Goal: Task Accomplishment & Management: Use online tool/utility

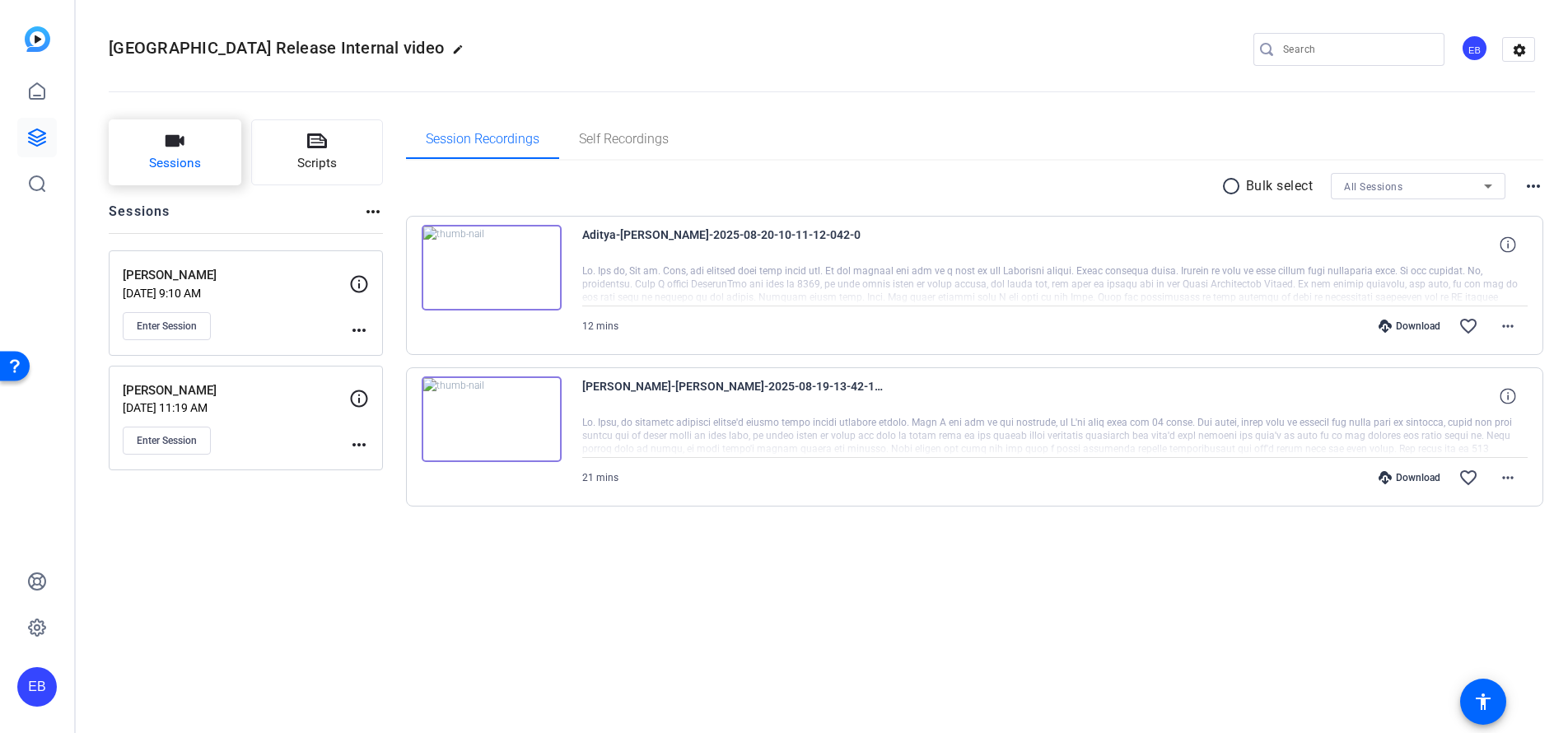
click at [177, 161] on span "Sessions" at bounding box center [175, 163] width 52 height 19
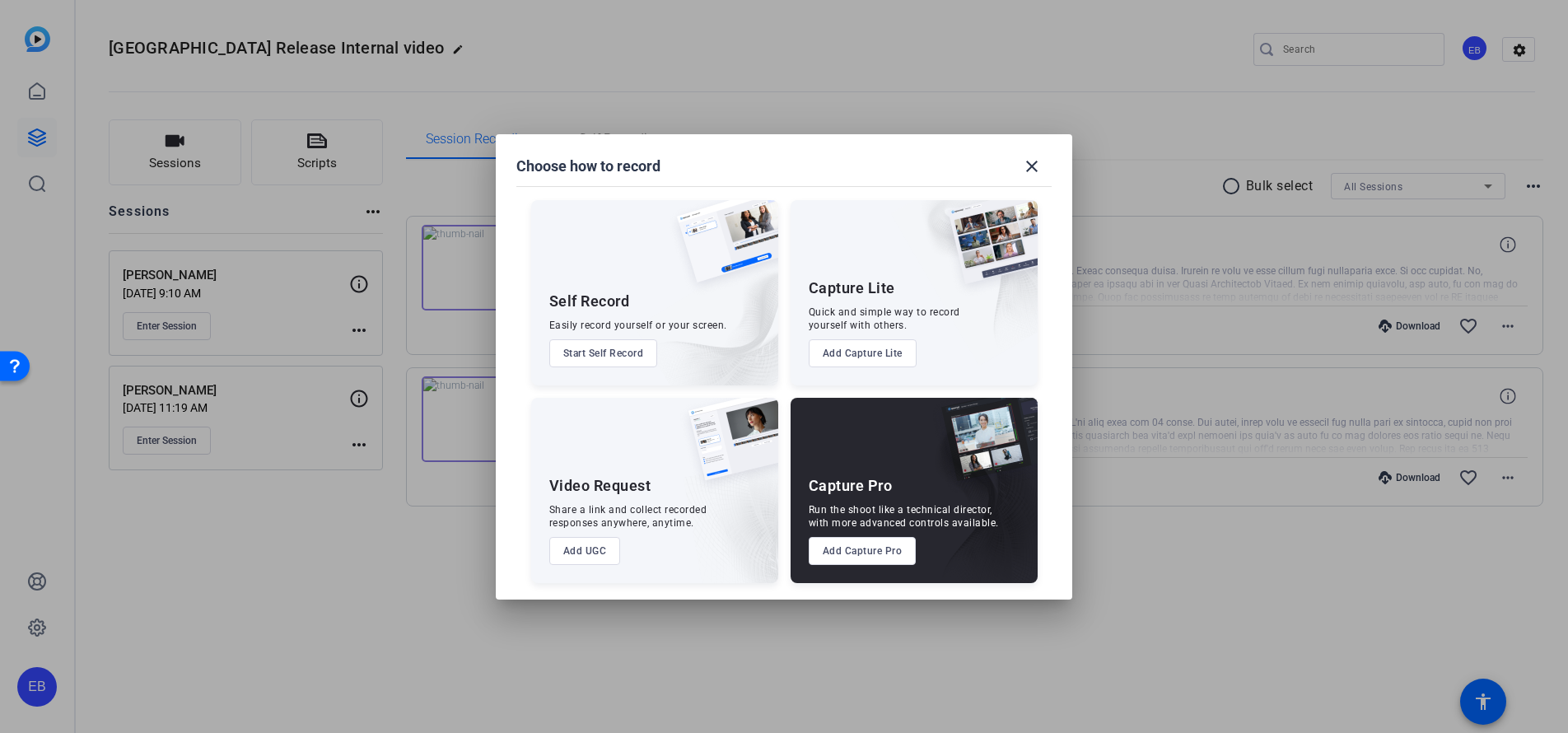
click at [876, 547] on button "Add Capture Pro" at bounding box center [862, 550] width 108 height 28
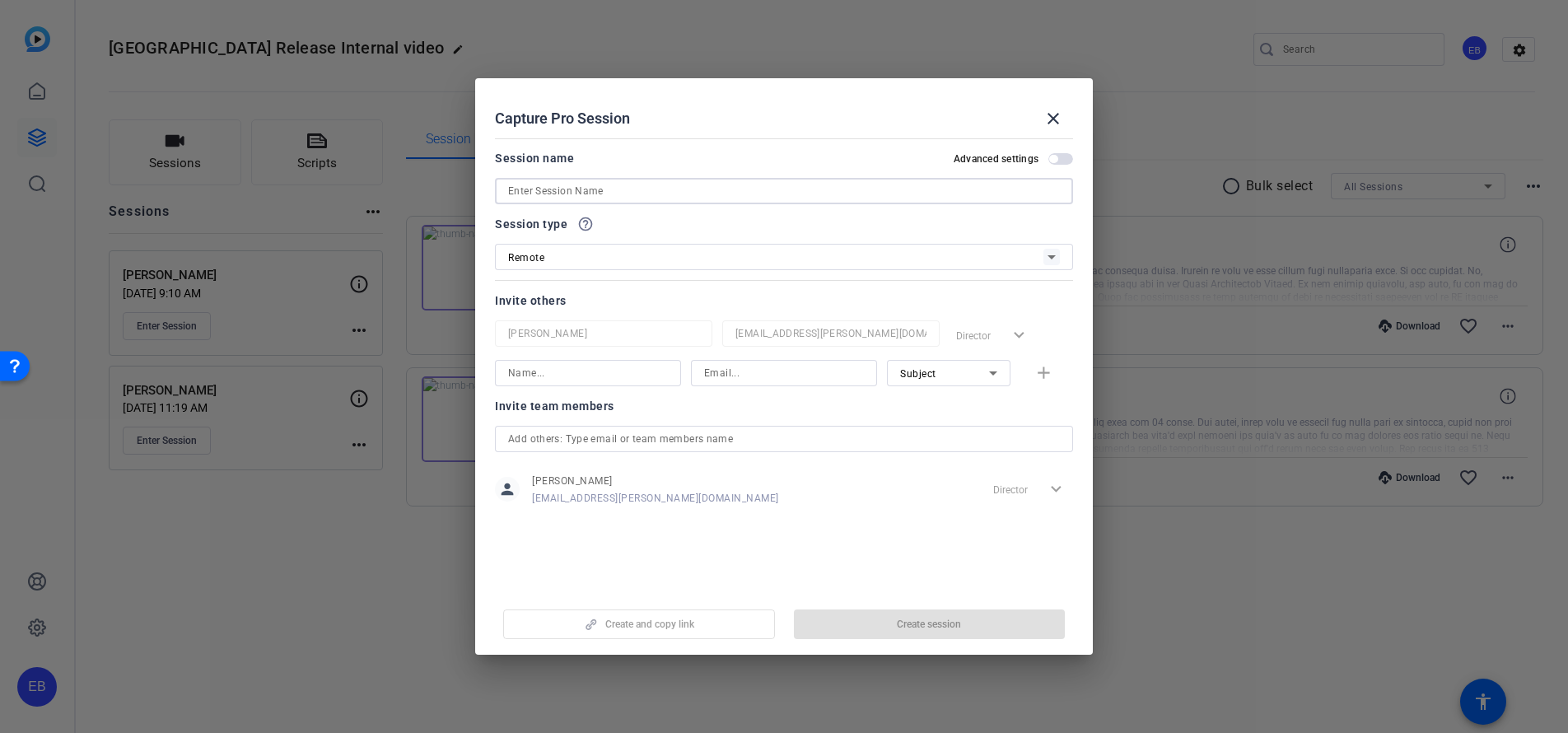
click at [625, 183] on input at bounding box center [784, 191] width 552 height 20
paste input "[PERSON_NAME]"
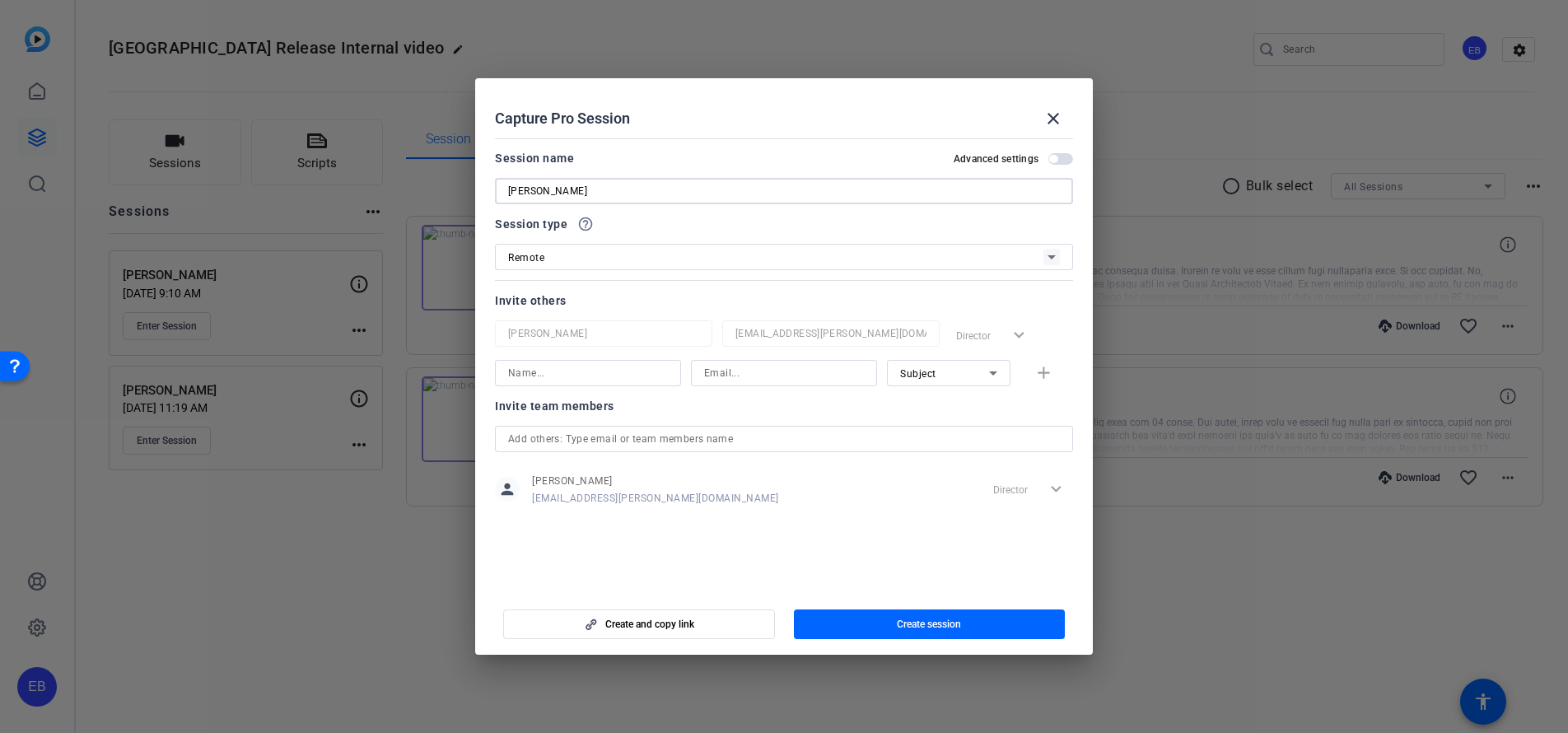
type input "[PERSON_NAME]"
click at [811, 374] on input at bounding box center [784, 373] width 159 height 20
paste input "[PERSON_NAME][EMAIL_ADDRESS][PERSON_NAME][DOMAIN_NAME]"
type input "[PERSON_NAME][EMAIL_ADDRESS][PERSON_NAME][DOMAIN_NAME]"
click at [929, 369] on span "Subject" at bounding box center [918, 374] width 36 height 12
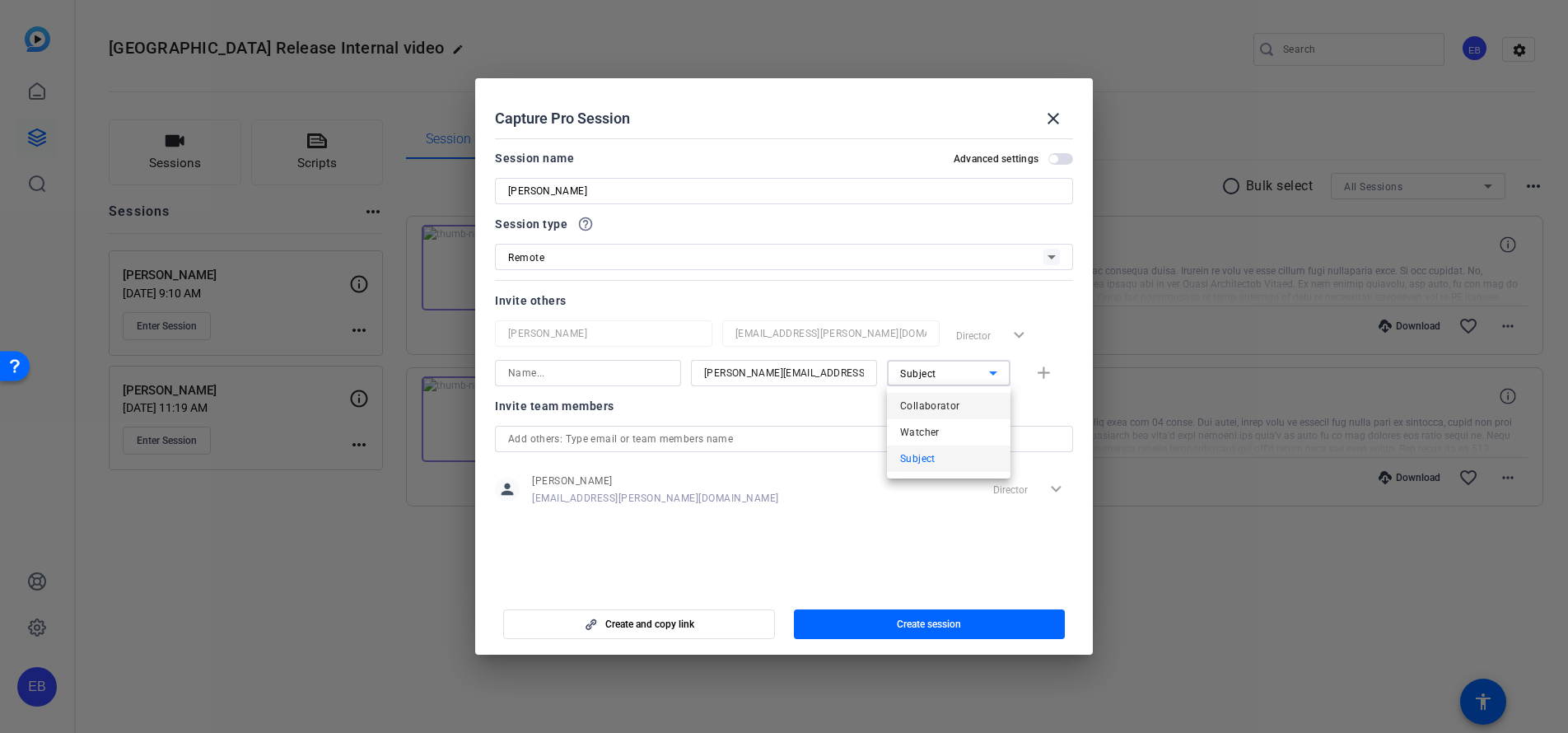
click at [939, 406] on span "Collaborator" at bounding box center [929, 406] width 60 height 20
click at [575, 377] on input at bounding box center [588, 373] width 159 height 20
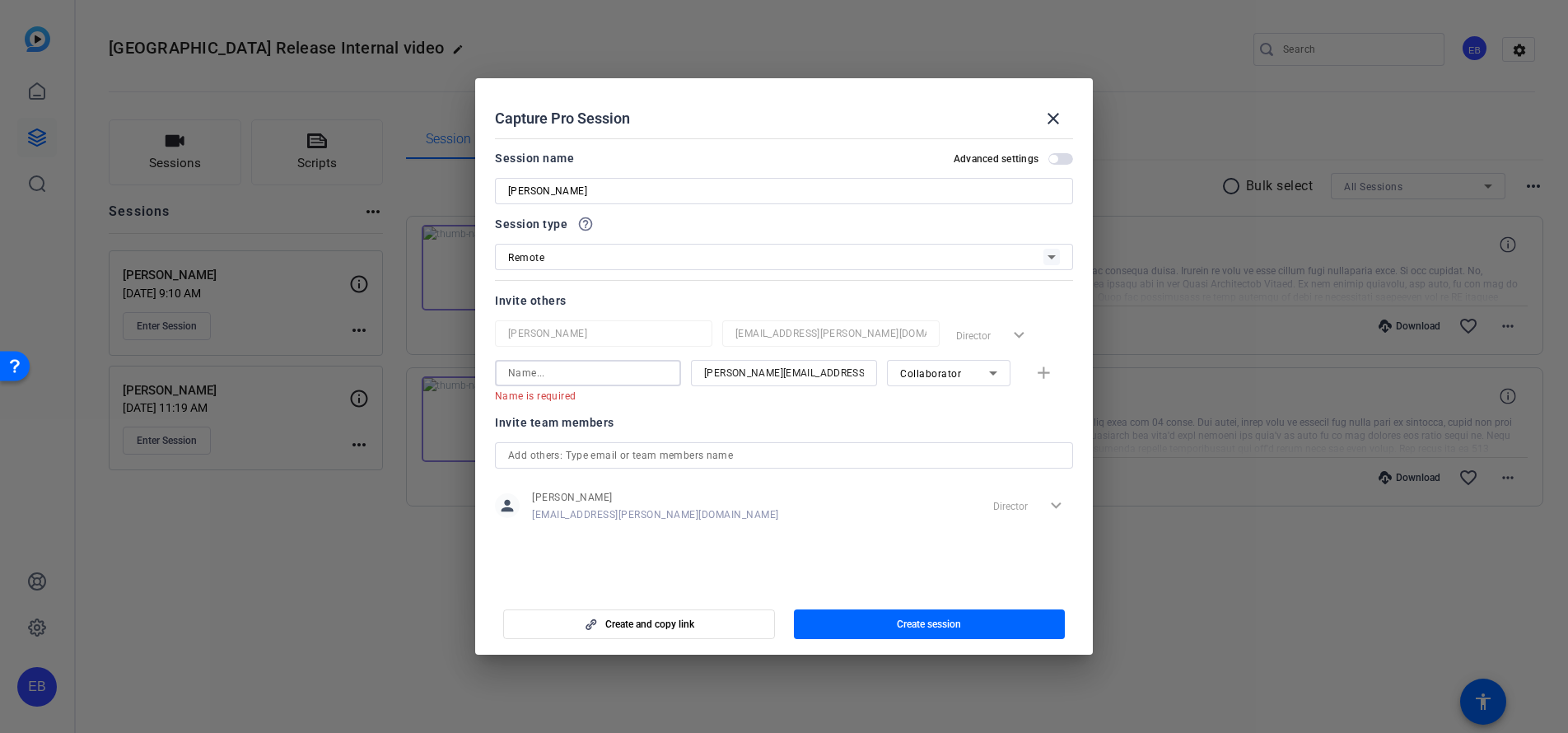
paste input "[PERSON_NAME]"
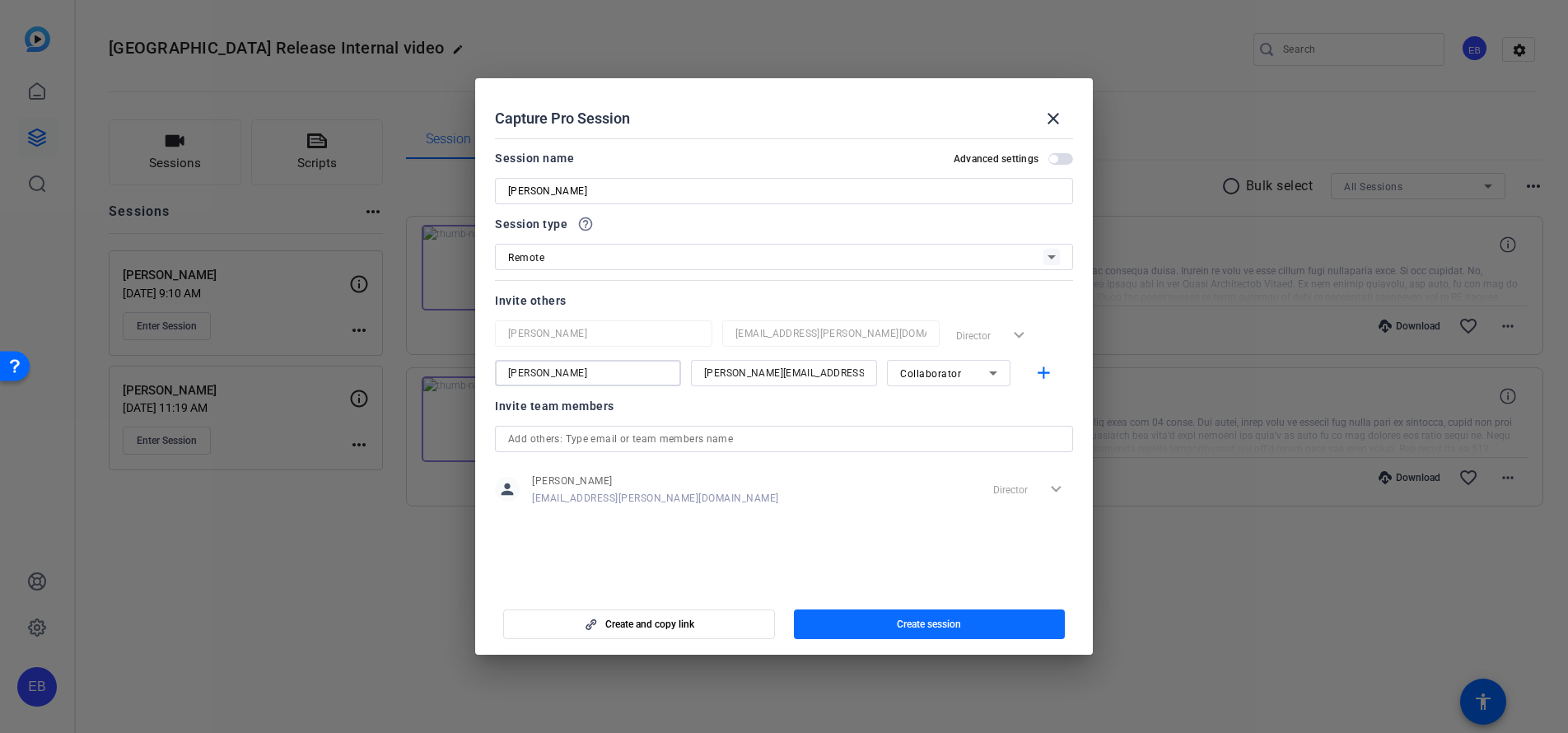
type input "[PERSON_NAME]"
click at [927, 632] on span "button" at bounding box center [929, 624] width 272 height 39
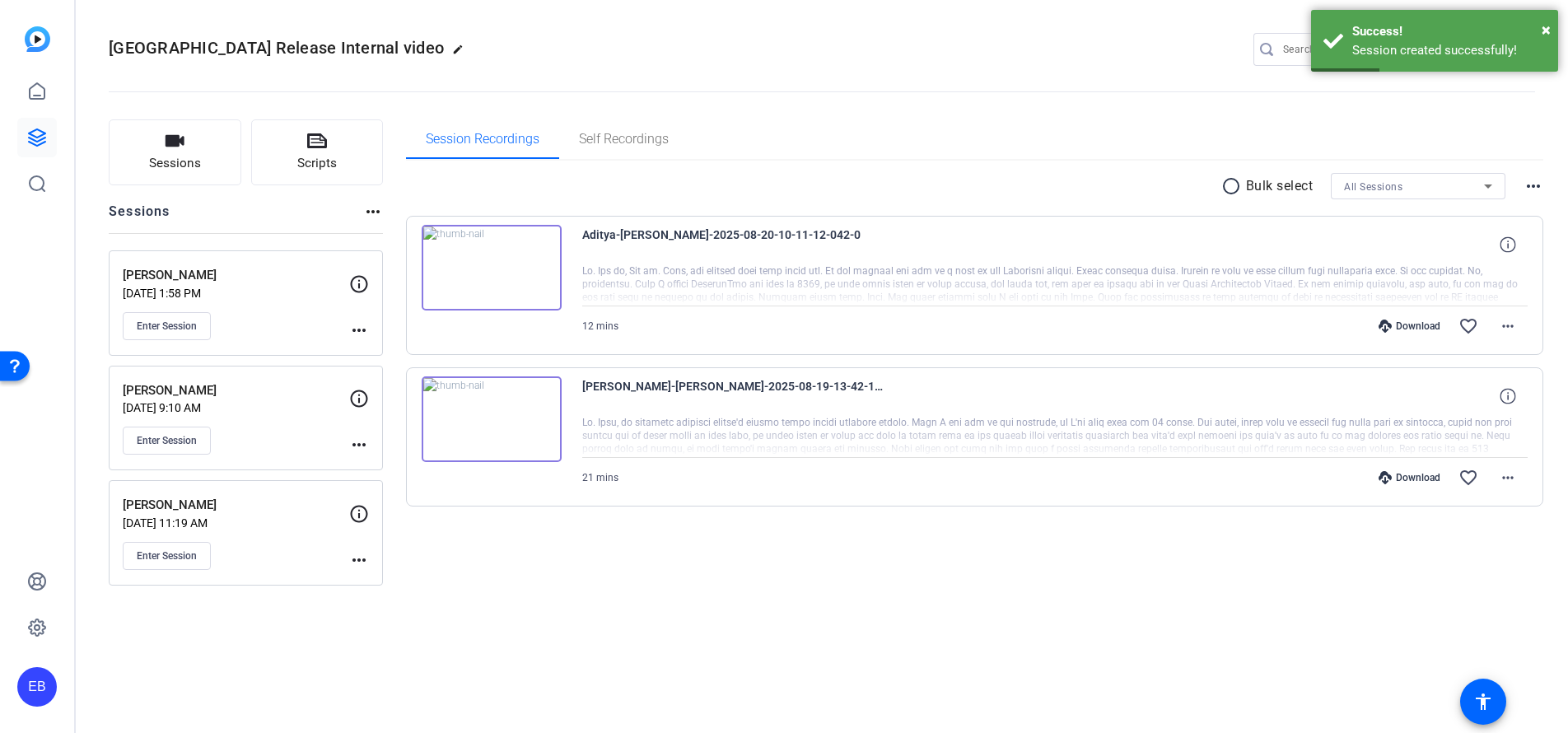
click at [248, 278] on p "[PERSON_NAME]" at bounding box center [236, 276] width 227 height 19
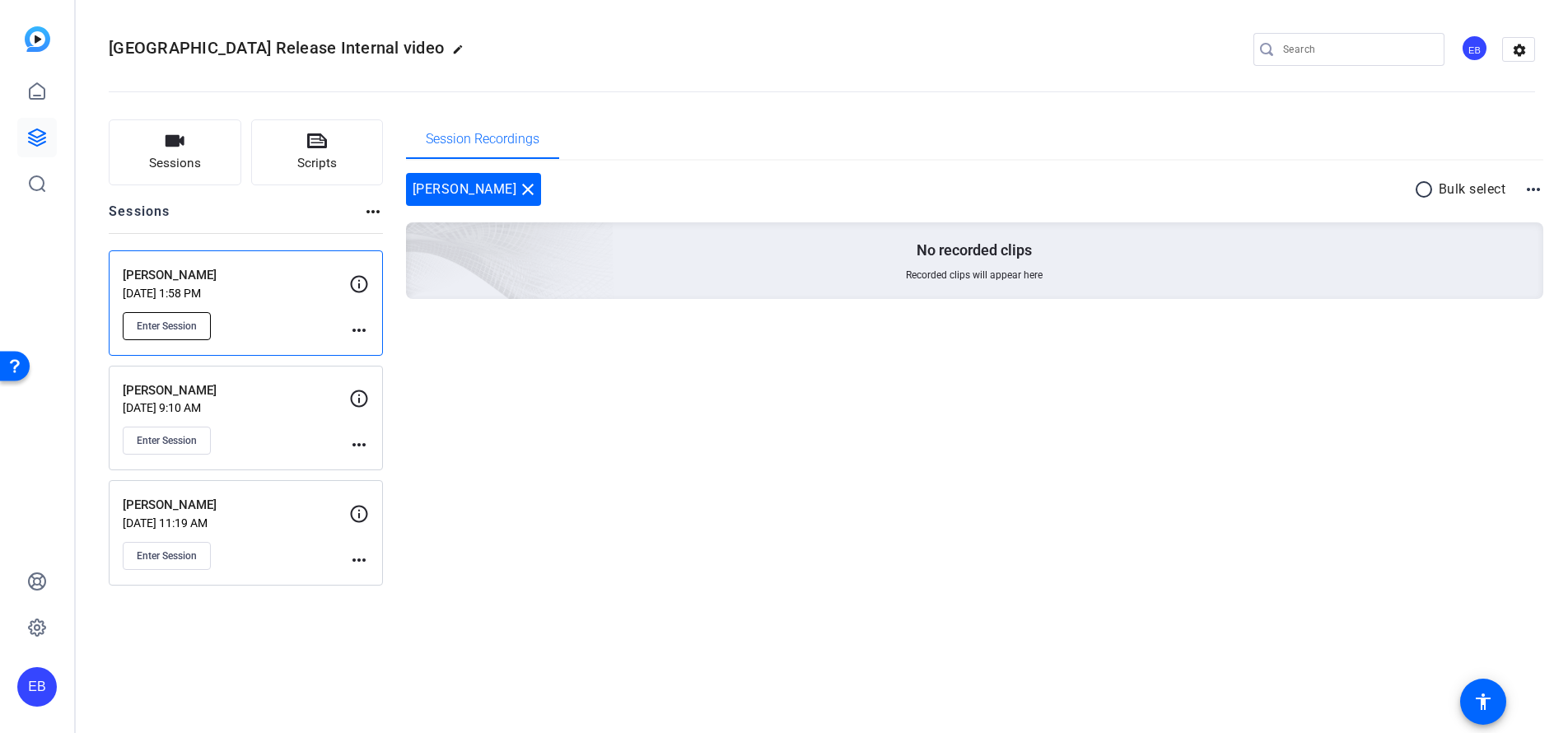
click at [162, 328] on span "Enter Session" at bounding box center [166, 327] width 60 height 13
click at [356, 333] on mat-icon "more_horiz" at bounding box center [359, 330] width 20 height 20
click at [387, 354] on span "Edit Session" at bounding box center [399, 354] width 75 height 20
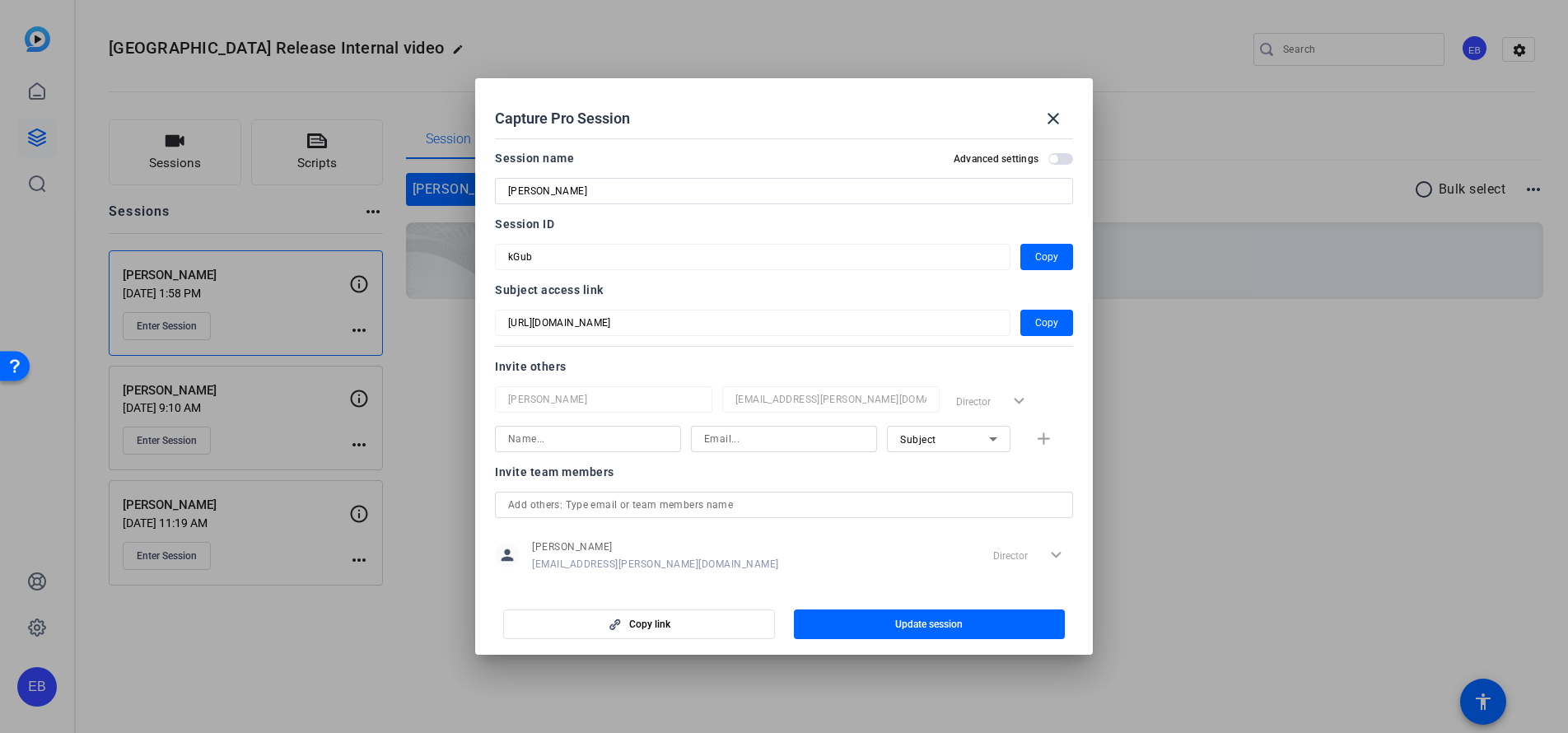
click at [771, 430] on input at bounding box center [784, 439] width 159 height 20
paste input "[PERSON_NAME][EMAIL_ADDRESS][PERSON_NAME][DOMAIN_NAME]"
type input "[PERSON_NAME][EMAIL_ADDRESS][PERSON_NAME][DOMAIN_NAME]"
click at [520, 431] on input at bounding box center [588, 439] width 159 height 20
paste input "[PERSON_NAME]"
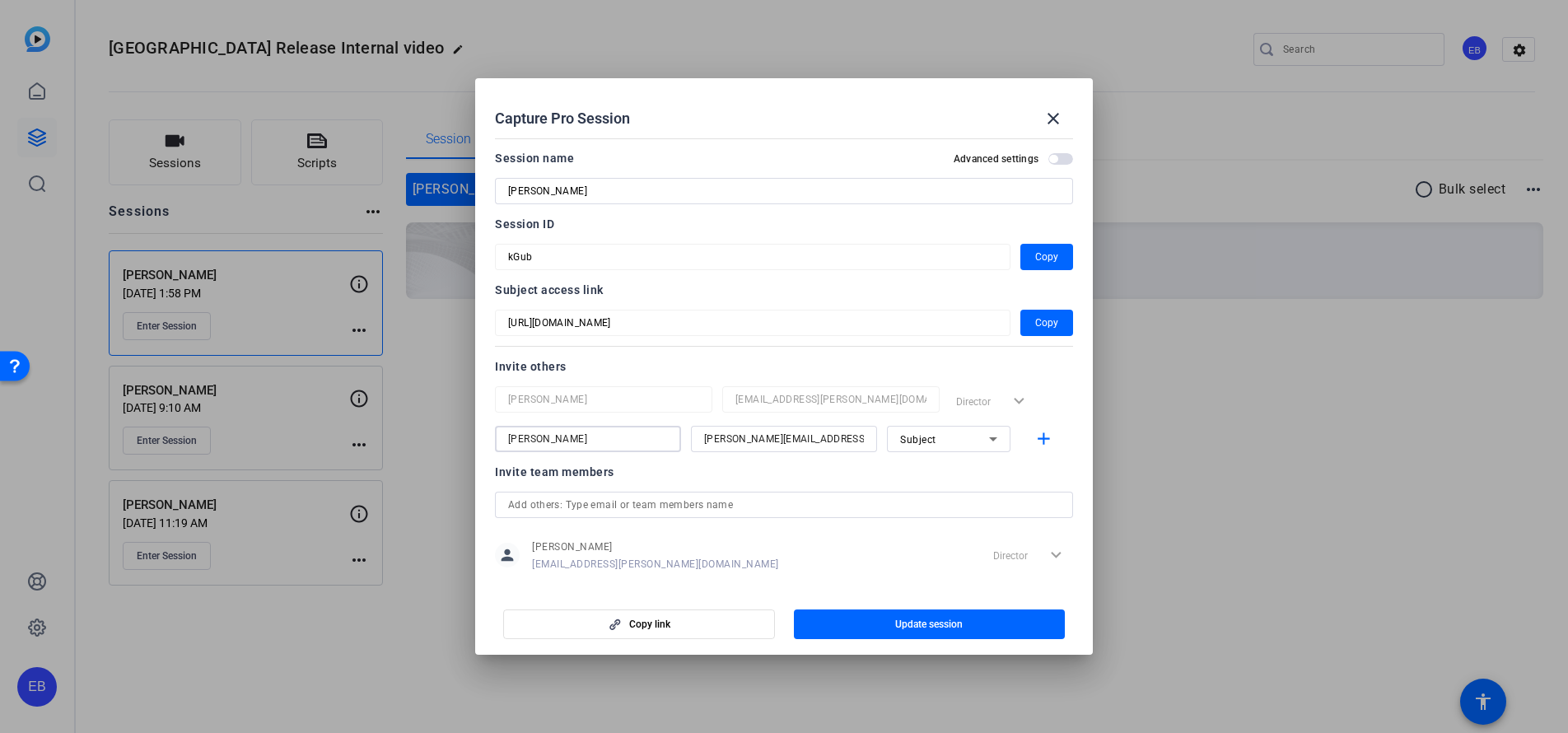
type input "[PERSON_NAME]"
click at [963, 443] on div "Subject" at bounding box center [944, 439] width 89 height 20
drag, startPoint x: 961, startPoint y: 472, endPoint x: 968, endPoint y: 477, distance: 8.6
click at [961, 472] on mat-option "Collaborator" at bounding box center [939, 472] width 124 height 26
click at [1033, 442] on mat-icon "add" at bounding box center [1043, 439] width 20 height 20
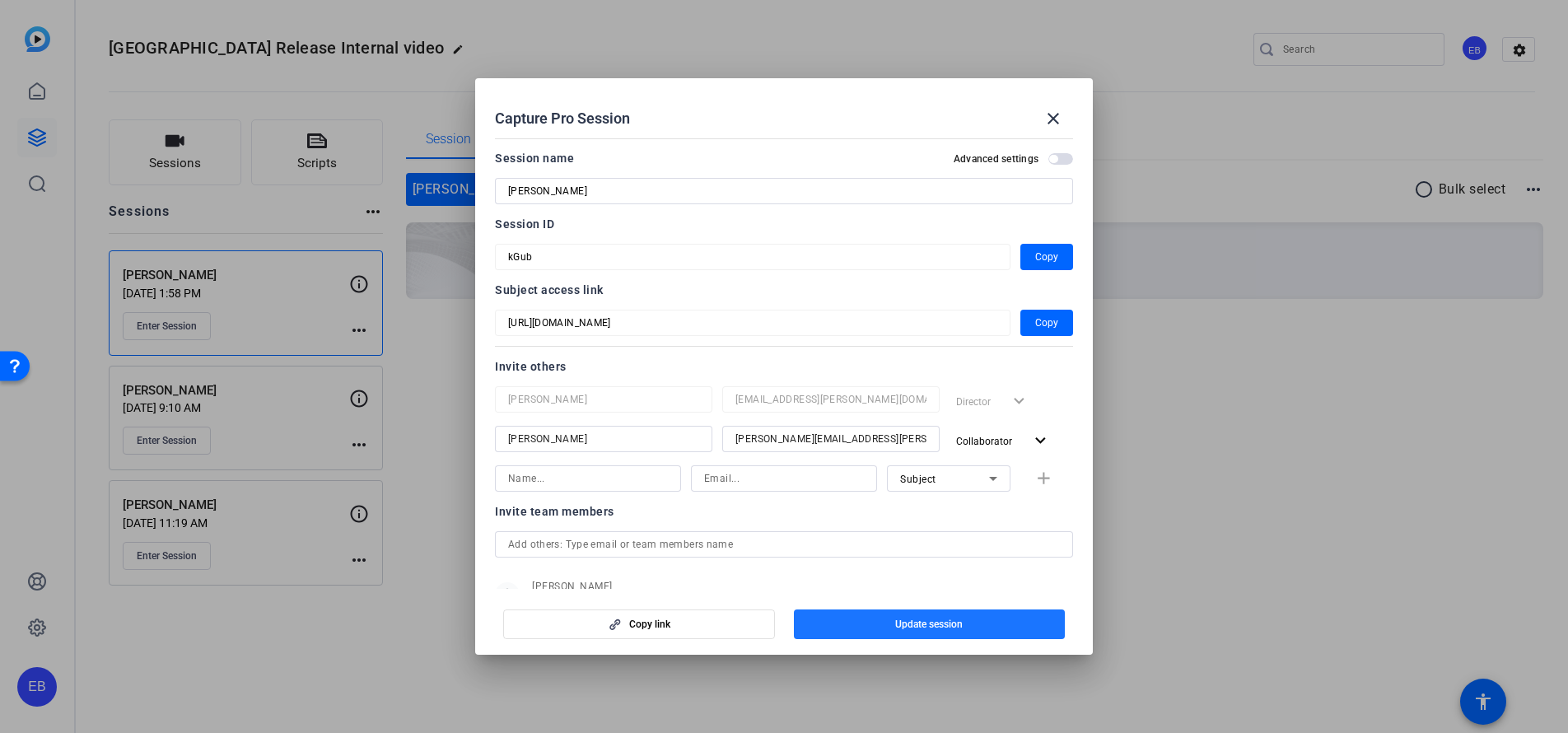
click at [956, 623] on span "Update session" at bounding box center [929, 624] width 67 height 13
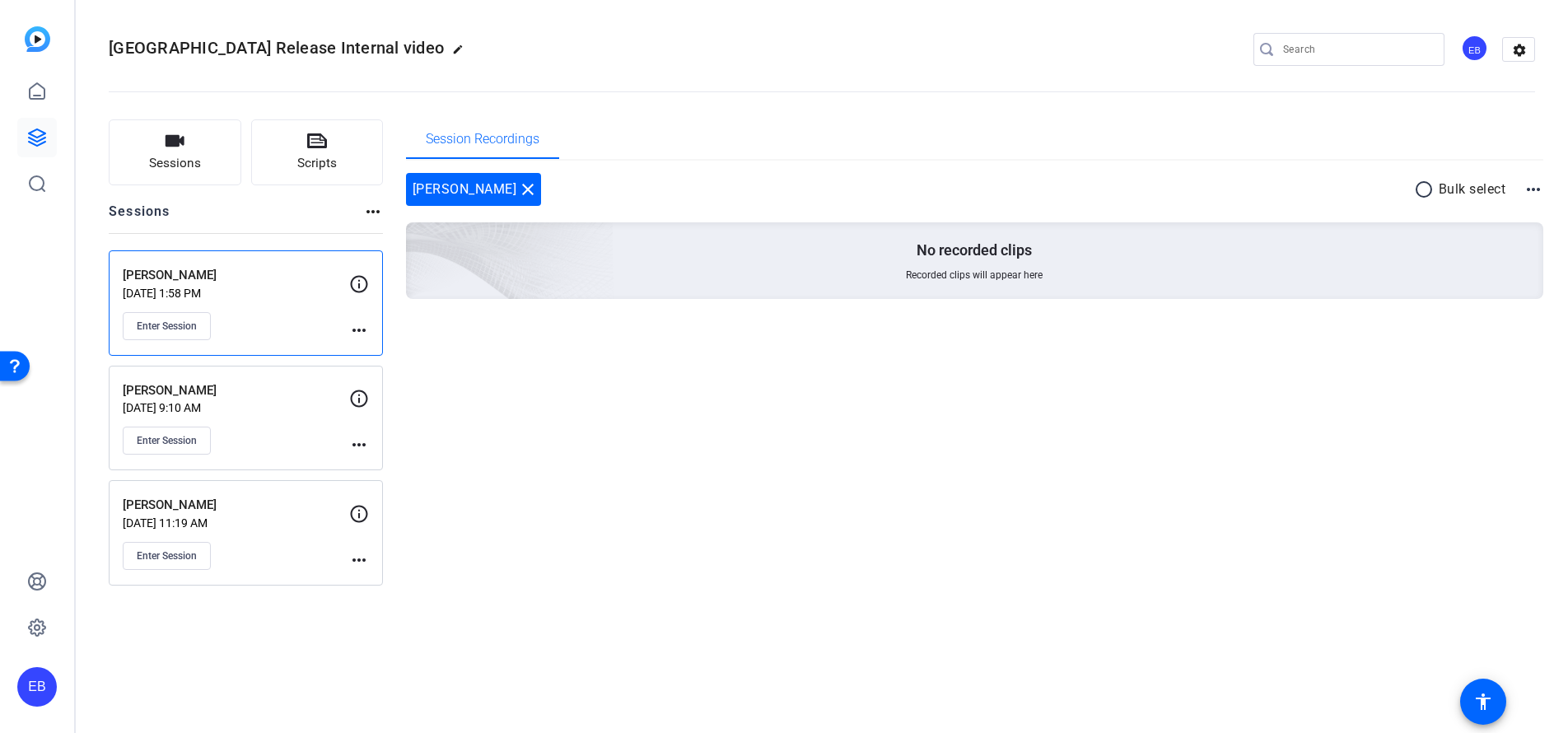
click at [275, 307] on div "[PERSON_NAME] [DATE] 1:58 PM Enter Session" at bounding box center [236, 303] width 227 height 74
click at [354, 327] on mat-icon "more_horiz" at bounding box center [359, 330] width 20 height 20
click at [240, 244] on div at bounding box center [784, 366] width 1568 height 733
click at [182, 330] on span "Enter Session" at bounding box center [166, 327] width 60 height 13
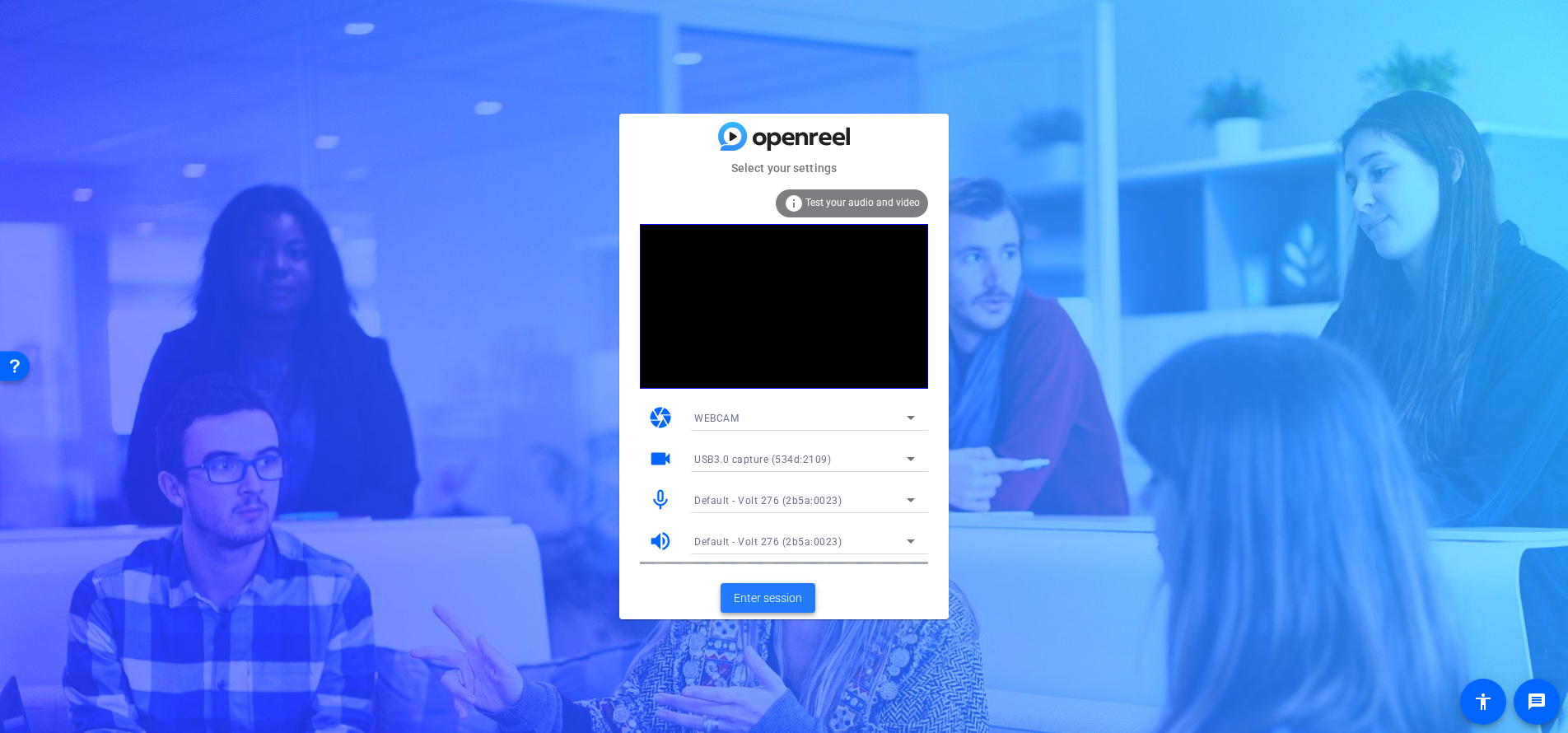
click at [791, 600] on span "Enter session" at bounding box center [767, 599] width 68 height 17
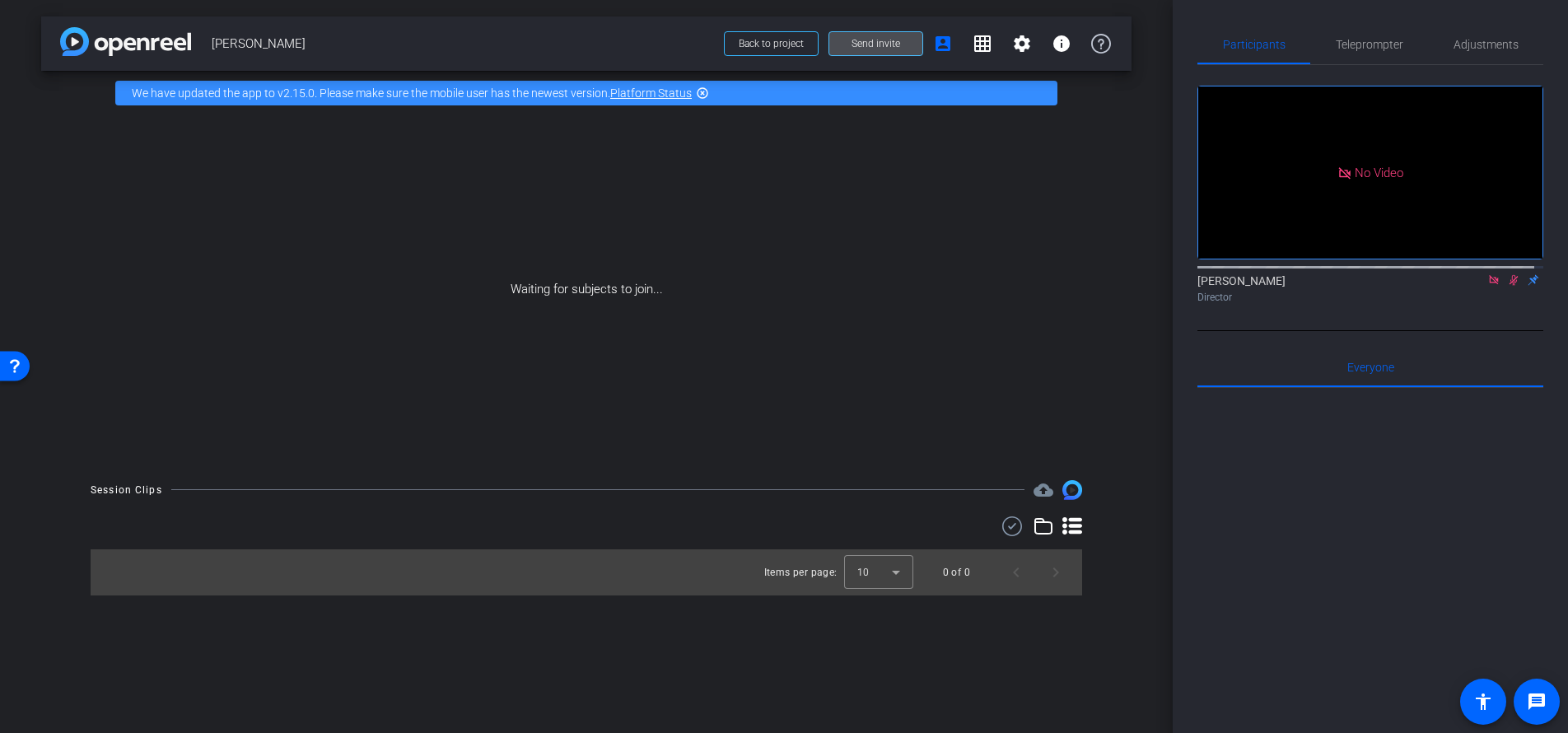
click at [847, 46] on span at bounding box center [876, 43] width 93 height 39
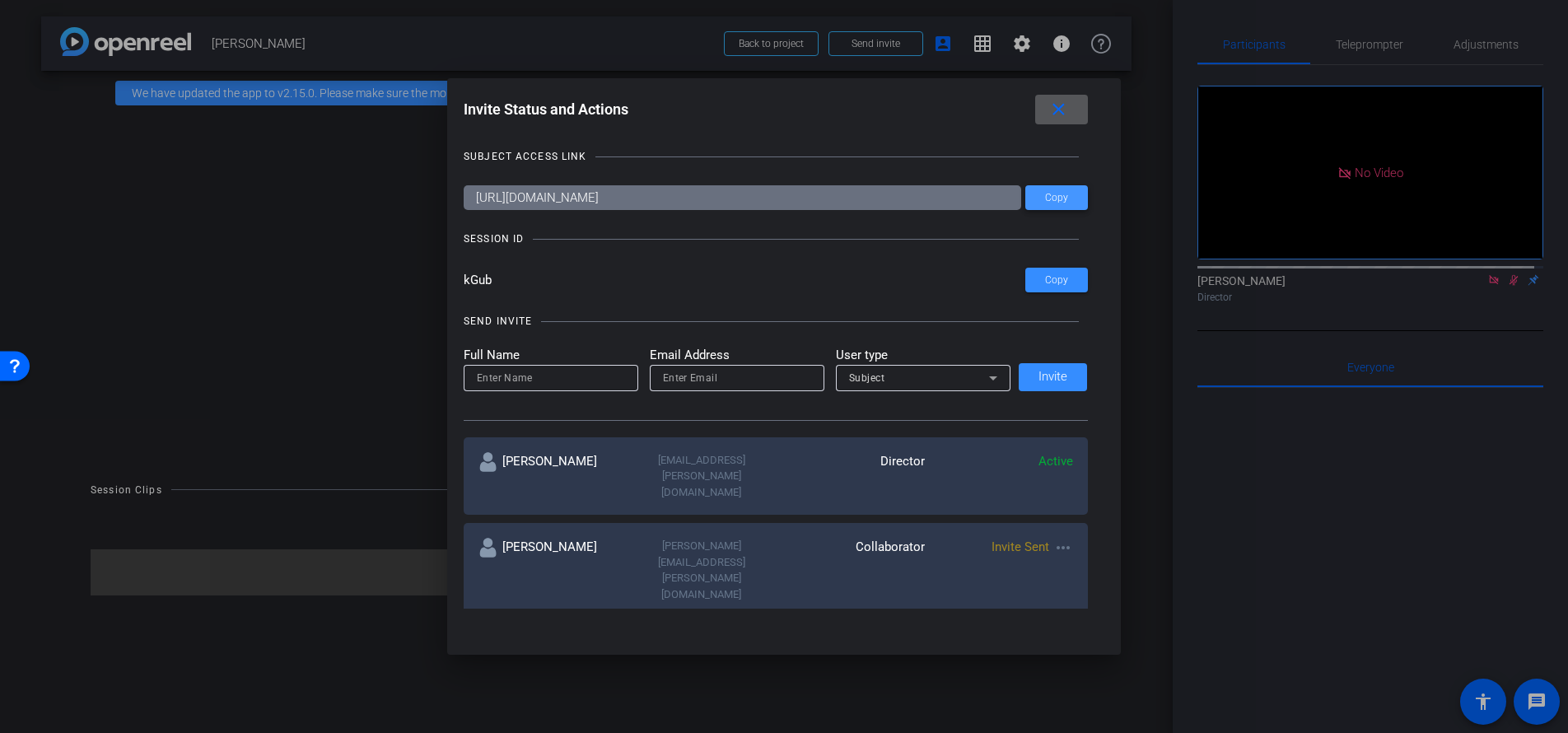
click at [1056, 200] on span "Copy" at bounding box center [1056, 198] width 23 height 12
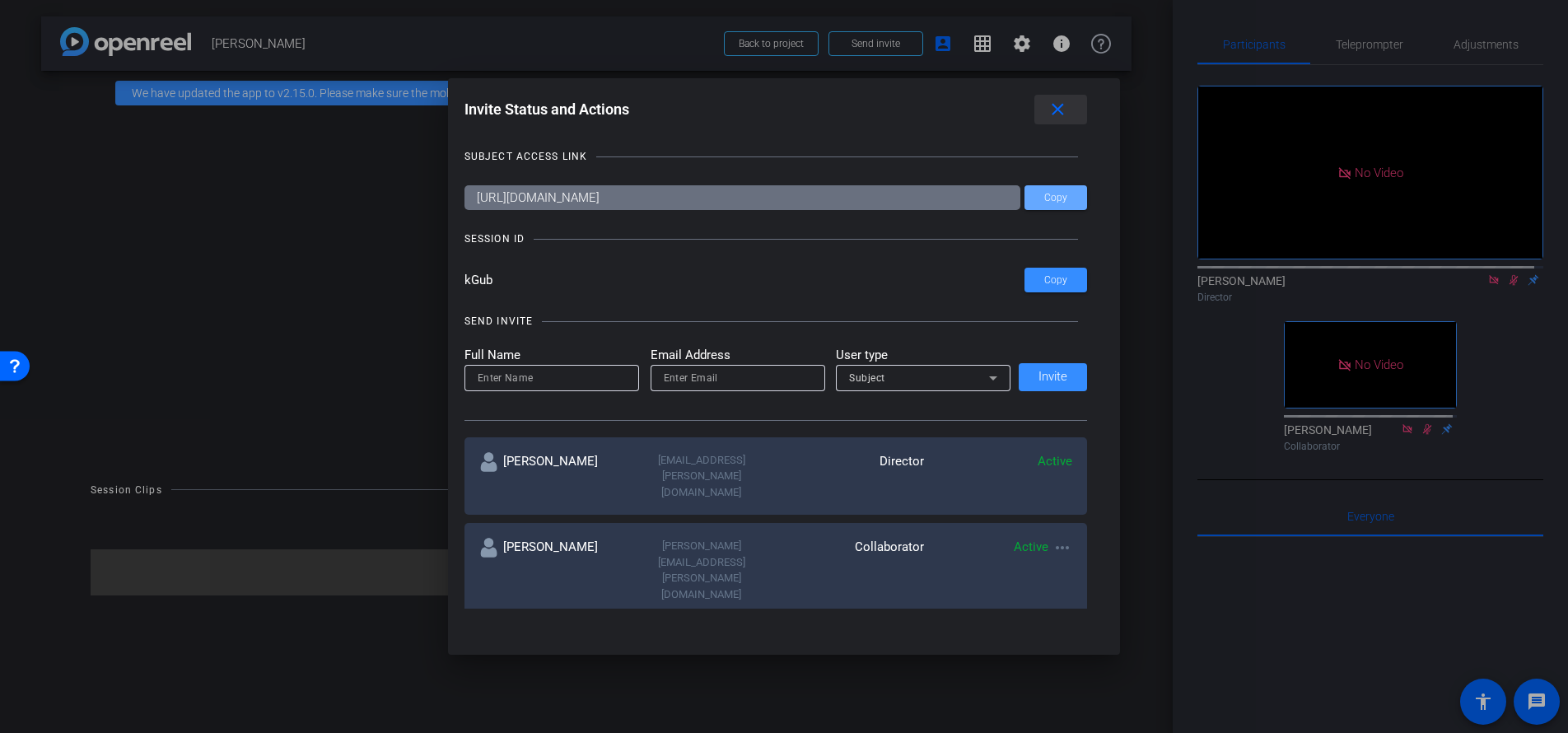
click at [1068, 112] on mat-icon "close" at bounding box center [1057, 110] width 20 height 20
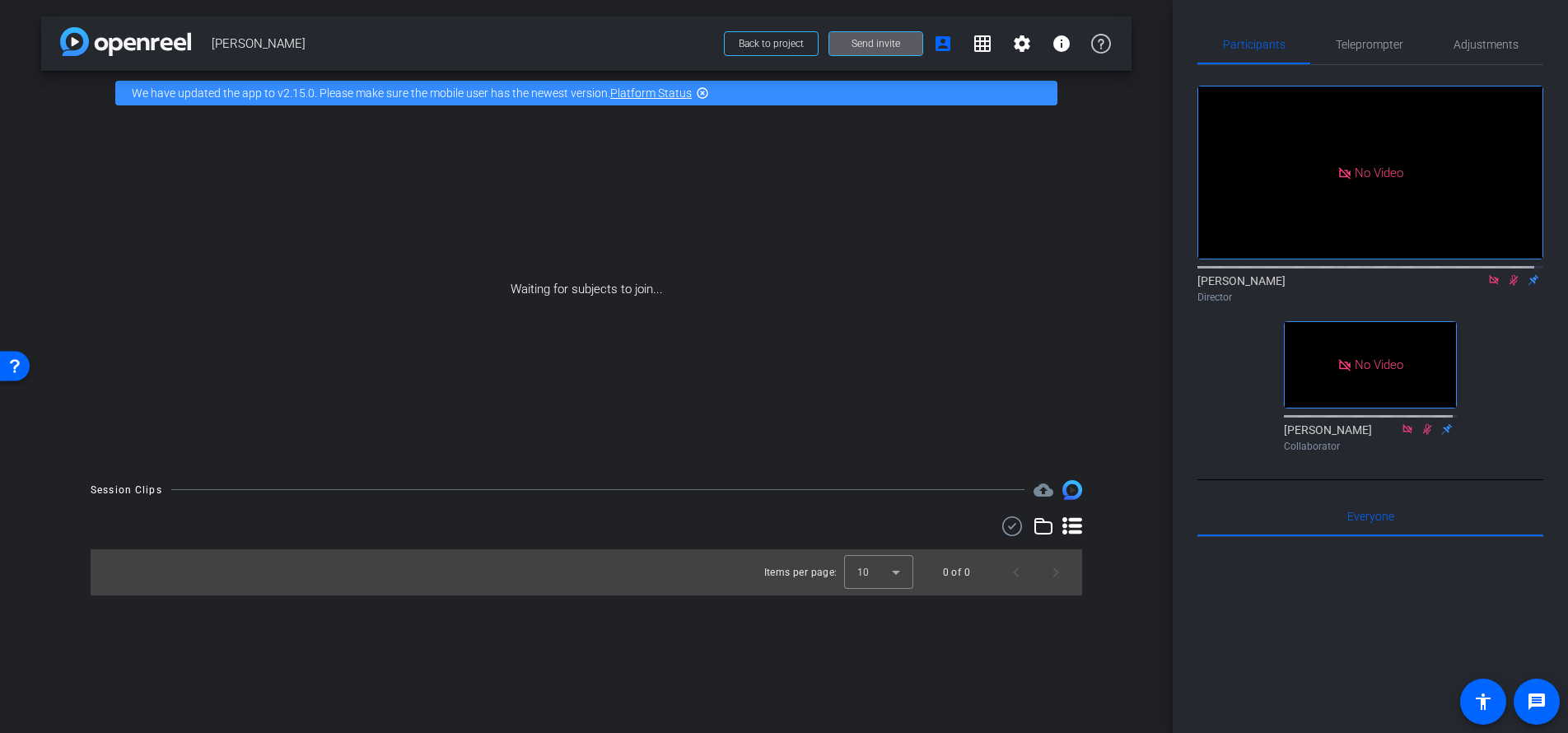
click at [1509, 286] on icon at bounding box center [1513, 280] width 9 height 11
click at [904, 40] on span at bounding box center [876, 43] width 93 height 39
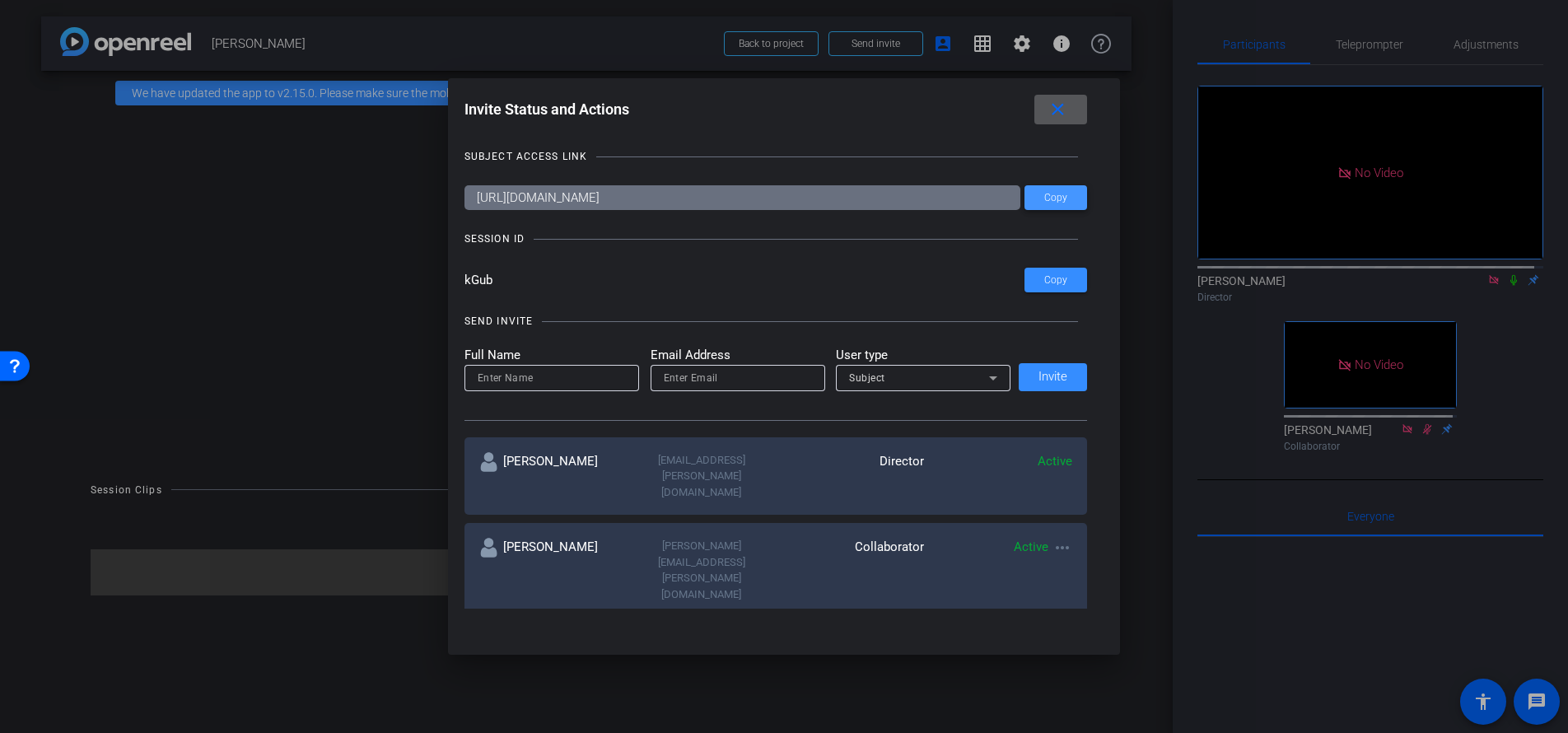
click at [1052, 201] on span "Copy" at bounding box center [1056, 198] width 23 height 12
click at [1060, 120] on span at bounding box center [1060, 109] width 53 height 39
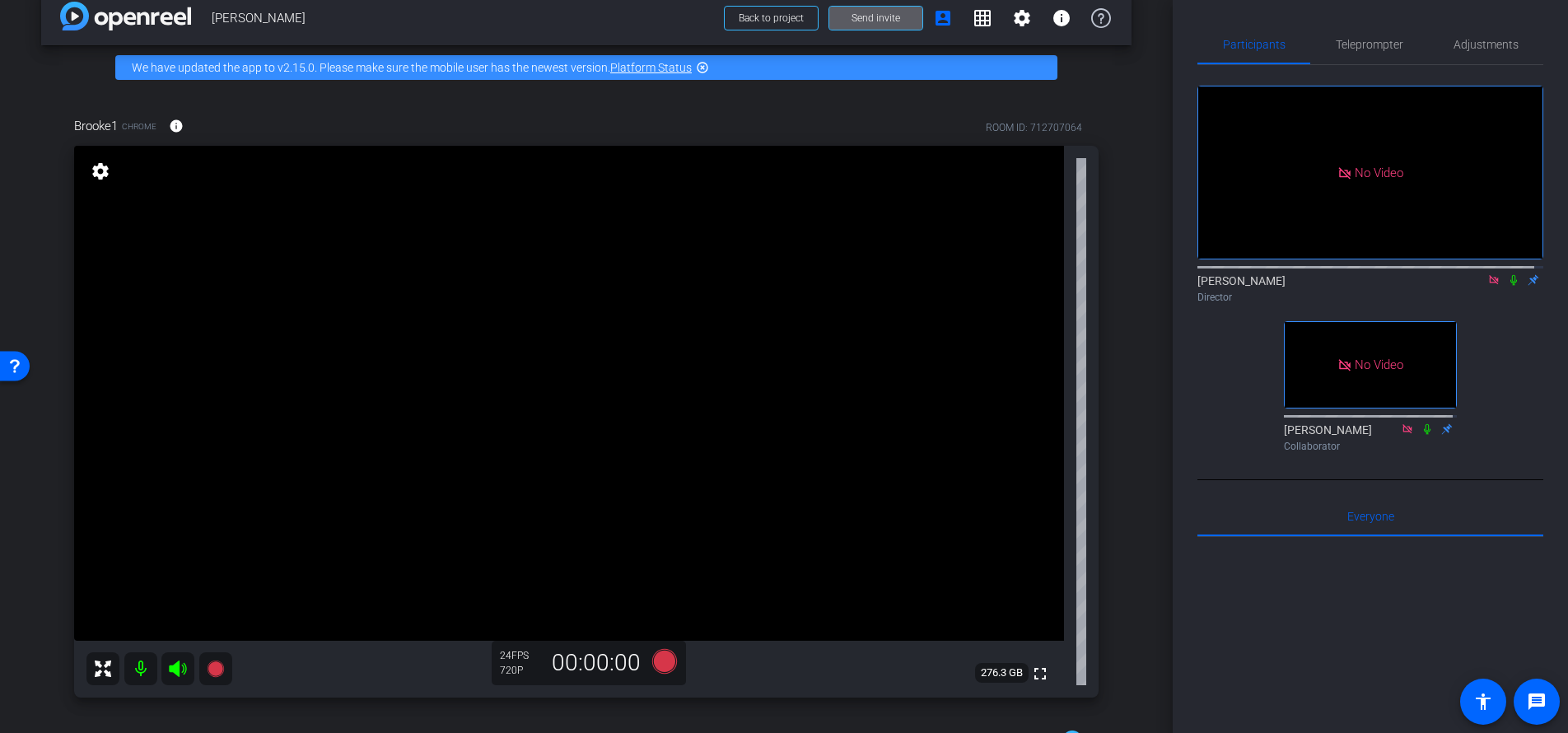
scroll to position [26, 0]
click at [1473, 52] on span "Adjustments" at bounding box center [1486, 44] width 65 height 39
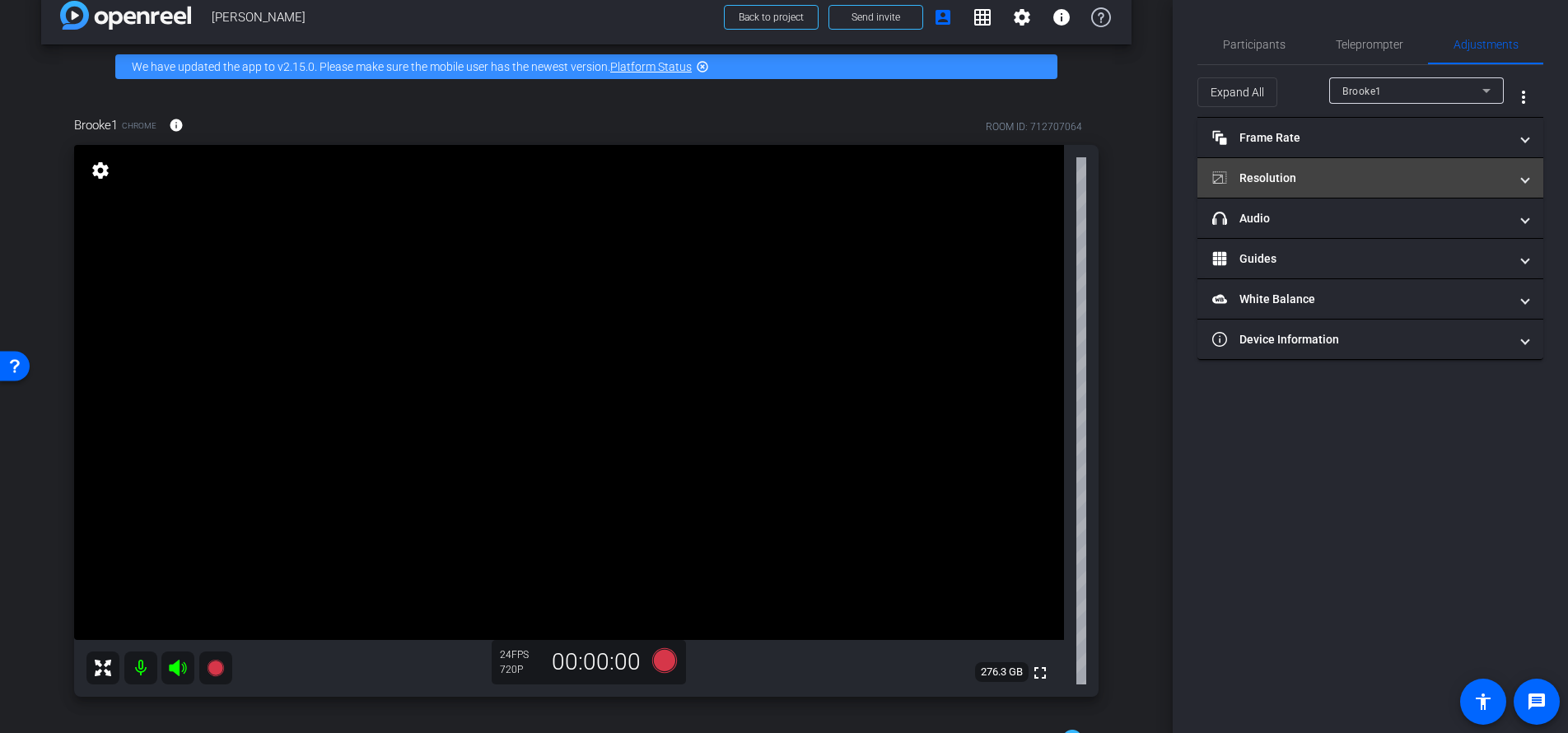
drag, startPoint x: 1273, startPoint y: 186, endPoint x: 1275, endPoint y: 175, distance: 11.2
click at [1273, 186] on mat-expansion-panel-header "Resolution" at bounding box center [1370, 178] width 346 height 39
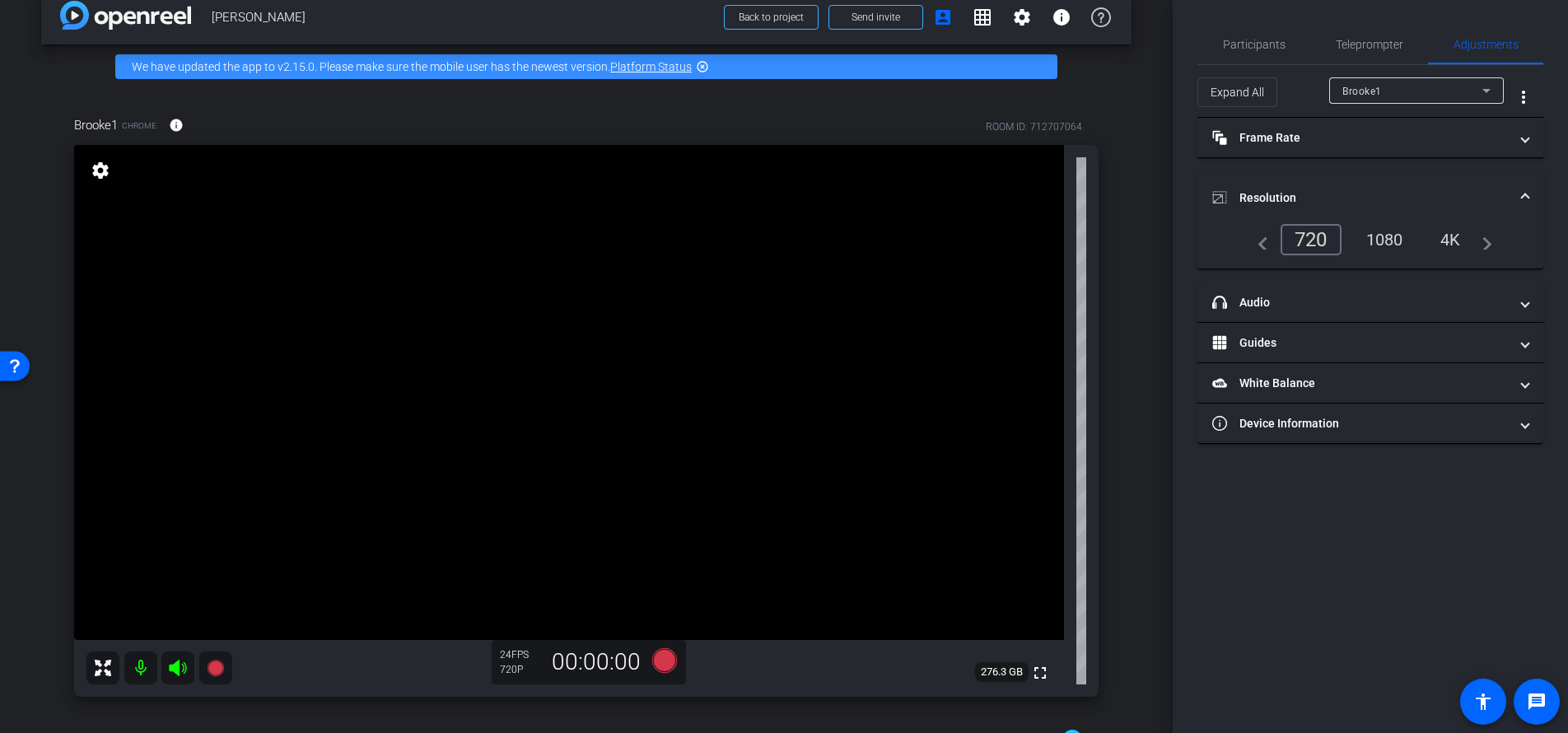
click at [1413, 238] on div "1080" at bounding box center [1385, 239] width 61 height 28
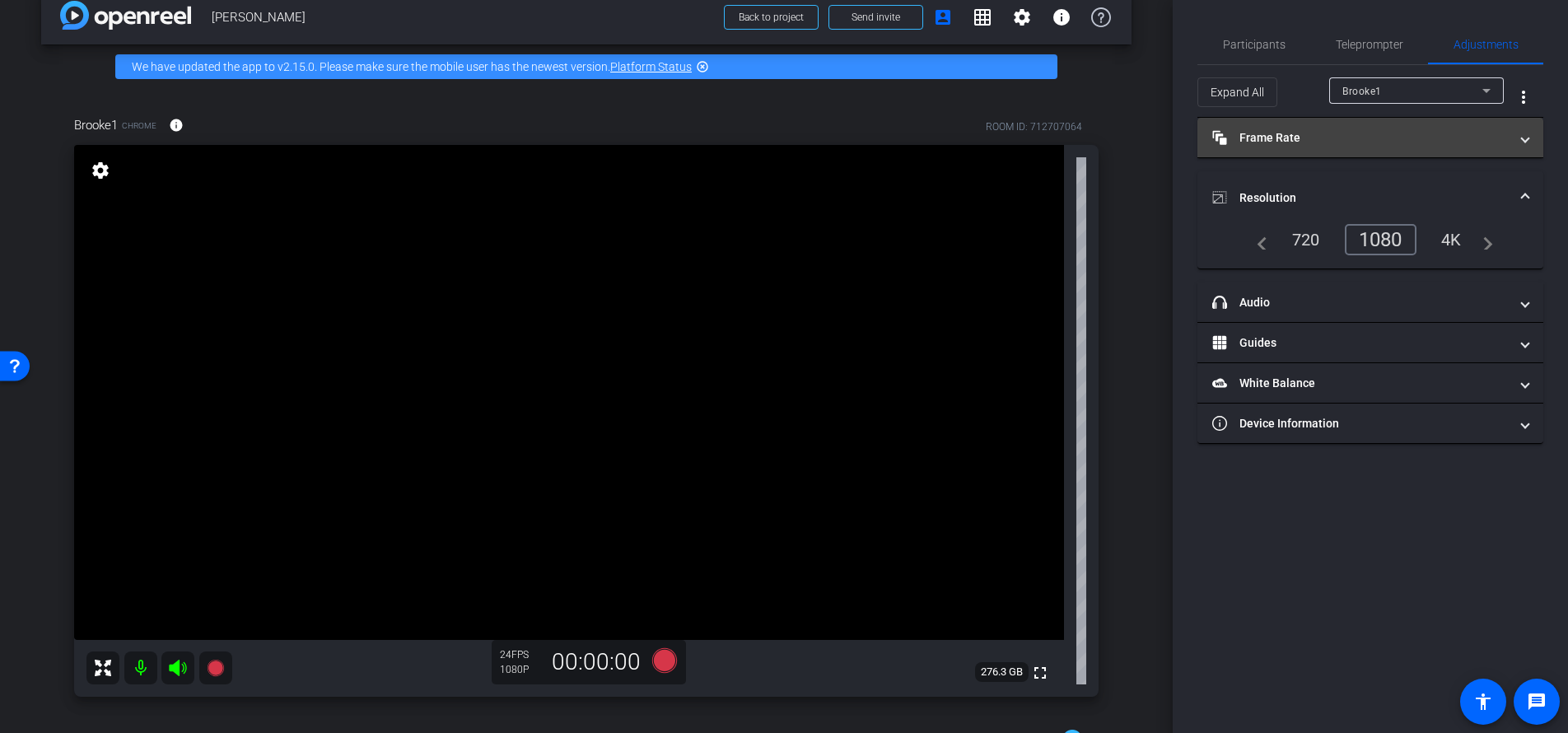
click at [1301, 134] on mat-panel-title "Frame Rate Frame Rate" at bounding box center [1360, 138] width 297 height 17
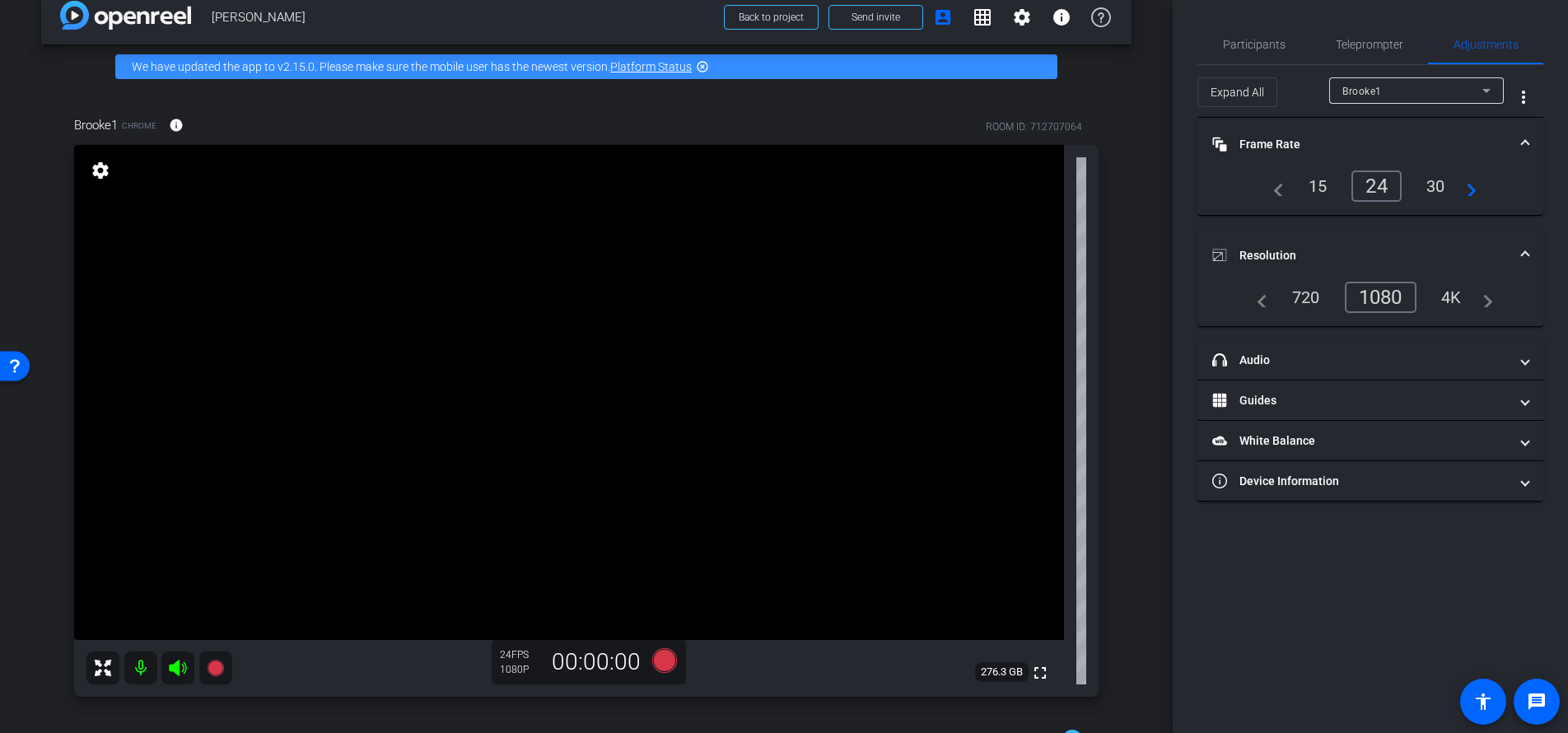
click at [1444, 177] on div "30" at bounding box center [1435, 185] width 43 height 28
click at [1250, 58] on span "Participants" at bounding box center [1254, 44] width 62 height 39
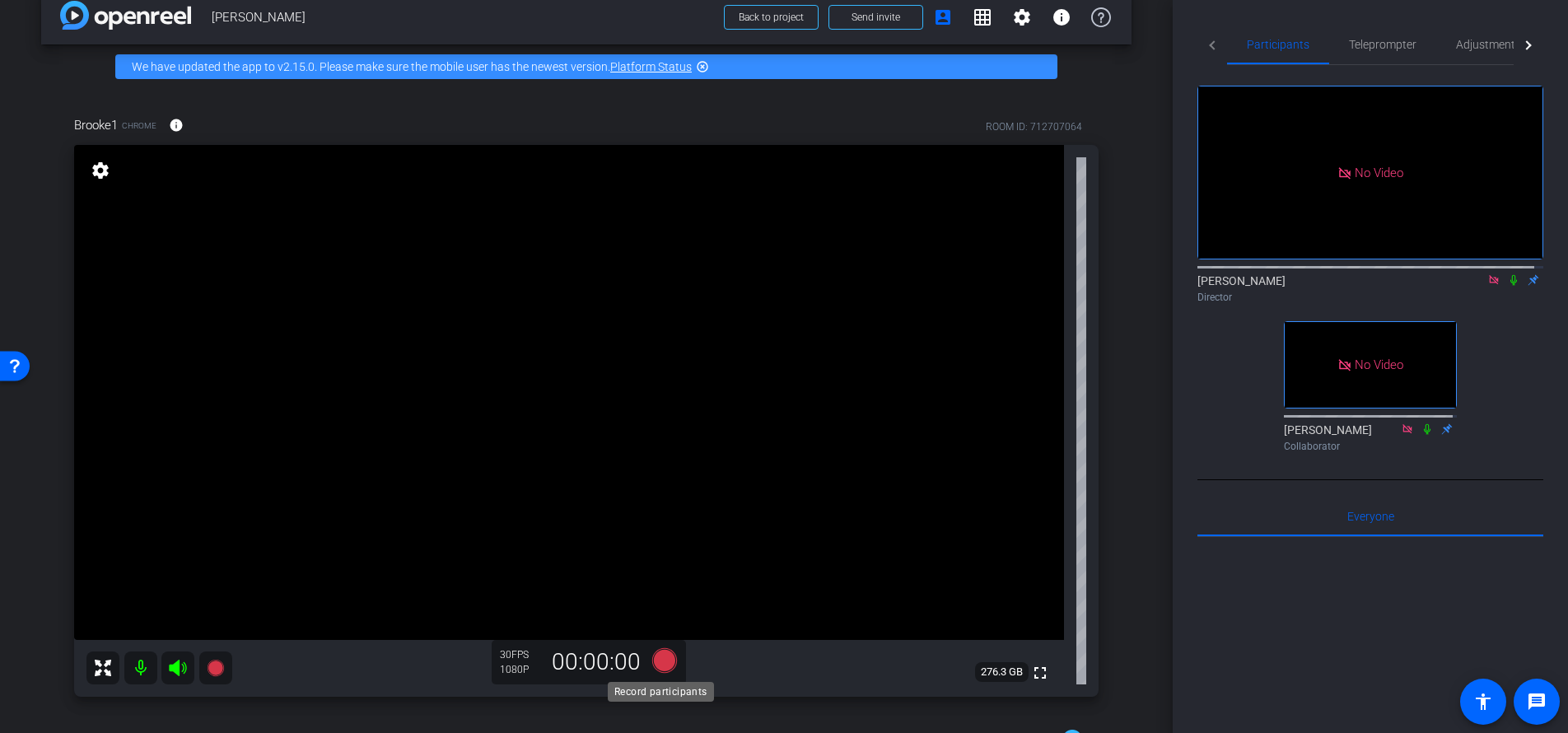
click at [660, 669] on icon at bounding box center [664, 661] width 25 height 25
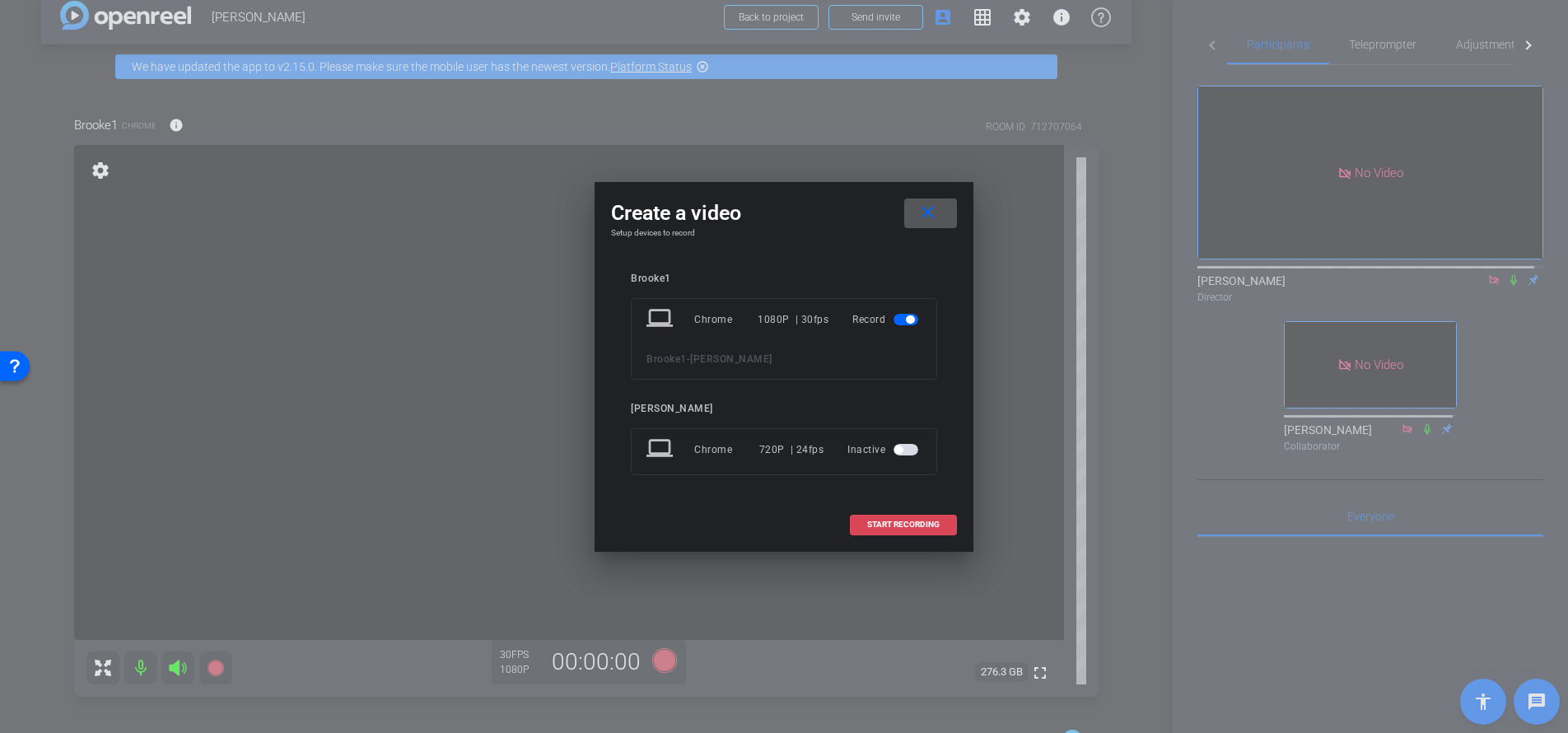
click at [880, 525] on span "START RECORDING" at bounding box center [903, 525] width 72 height 9
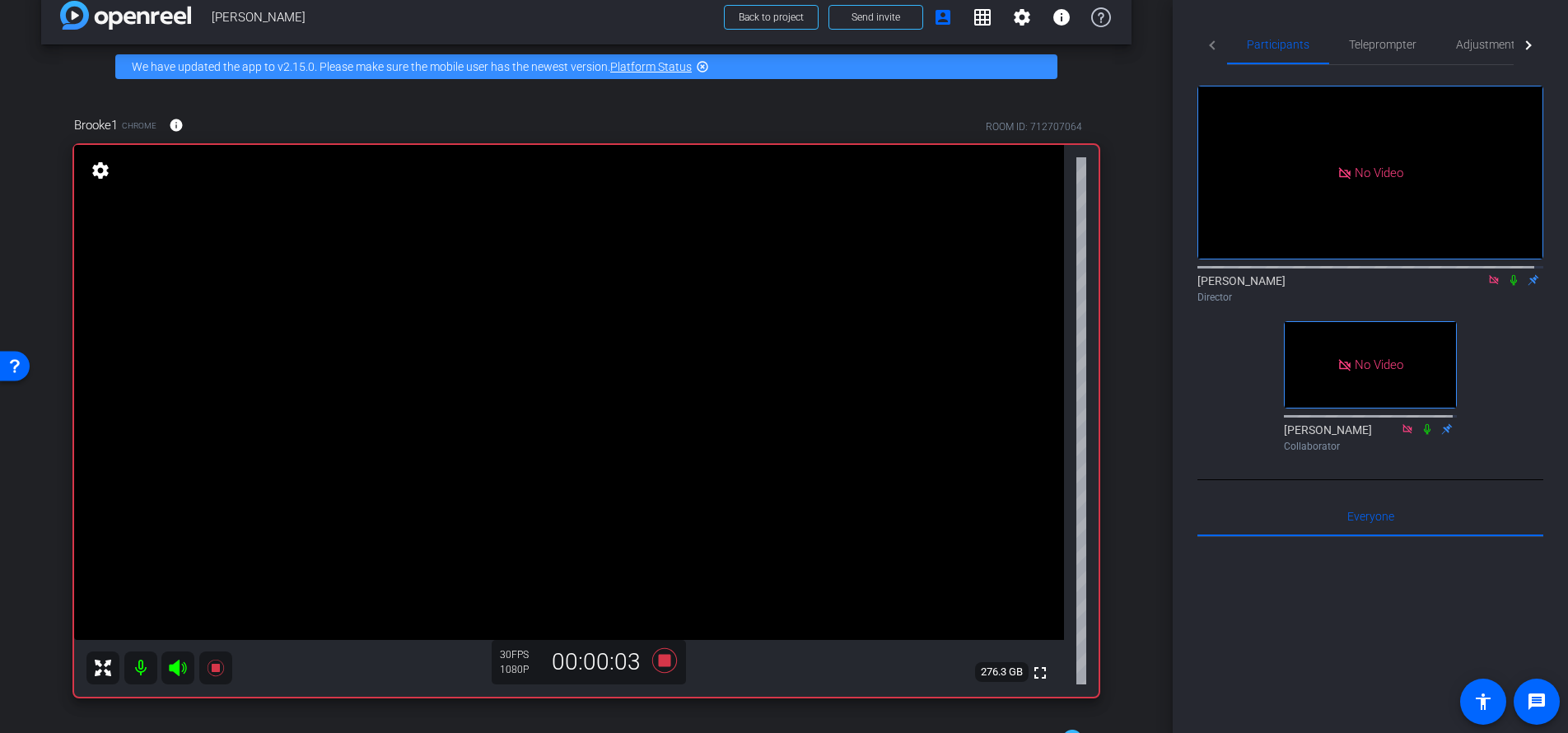
click at [1508, 278] on icon at bounding box center [1514, 281] width 13 height 12
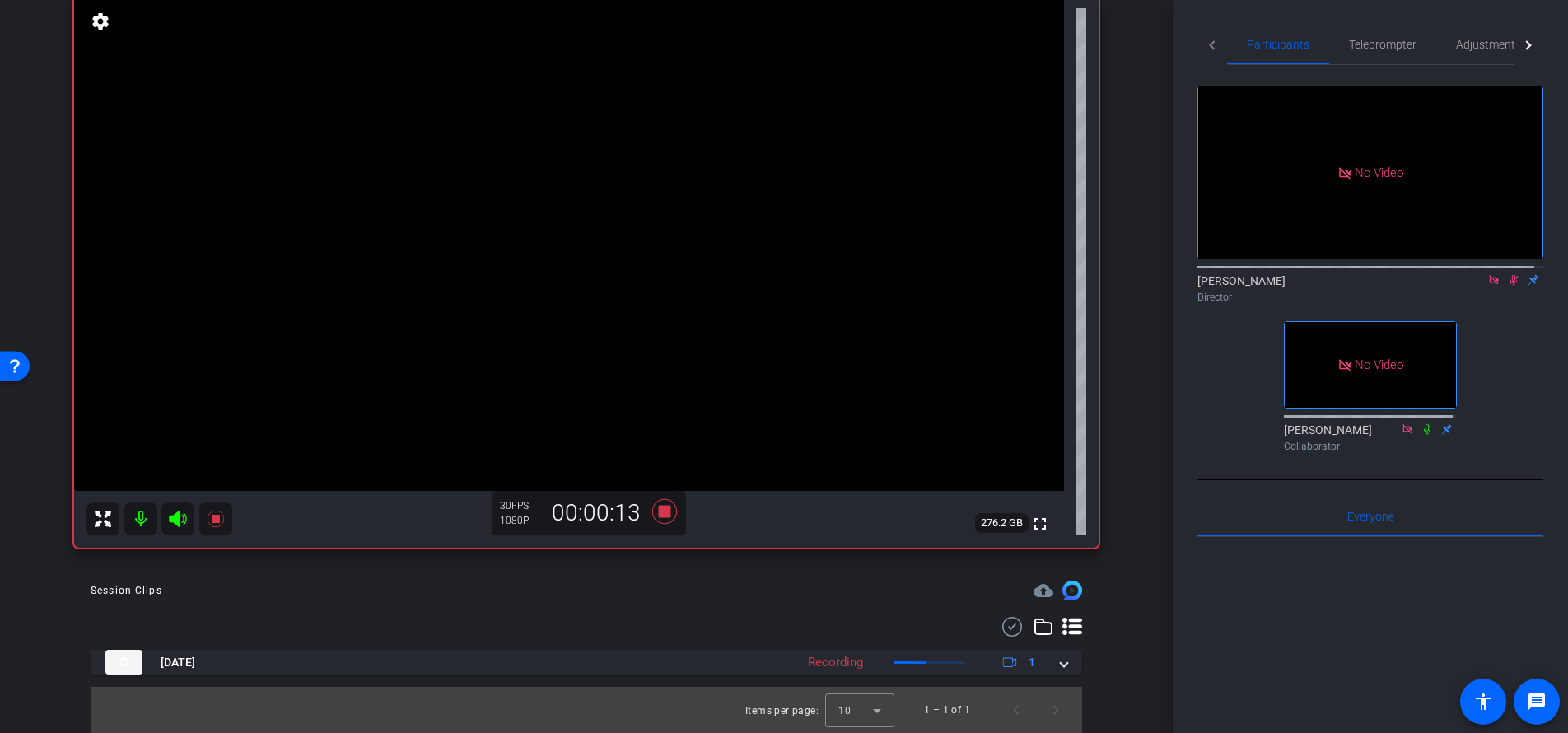
scroll to position [0, 0]
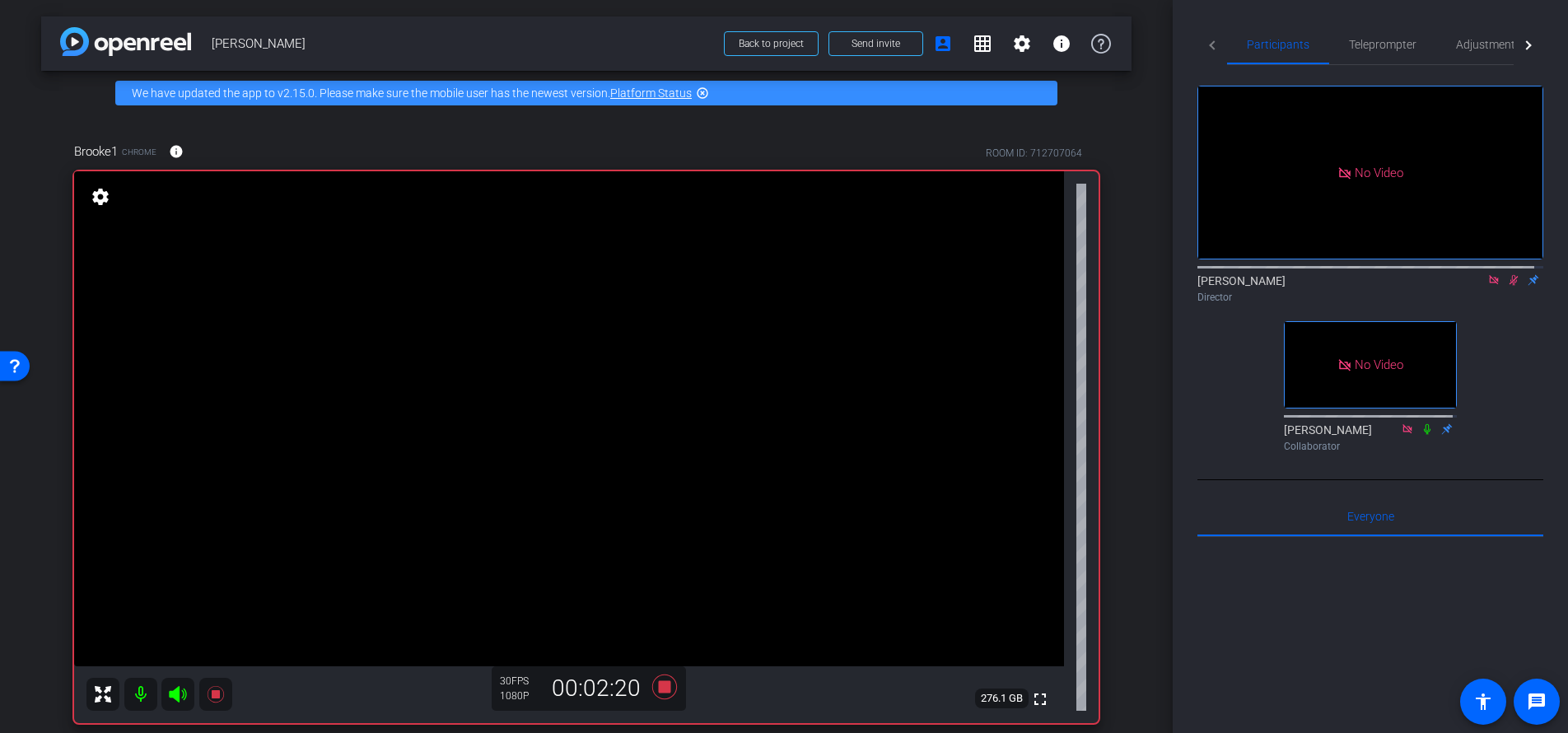
click at [1508, 275] on icon at bounding box center [1514, 281] width 13 height 12
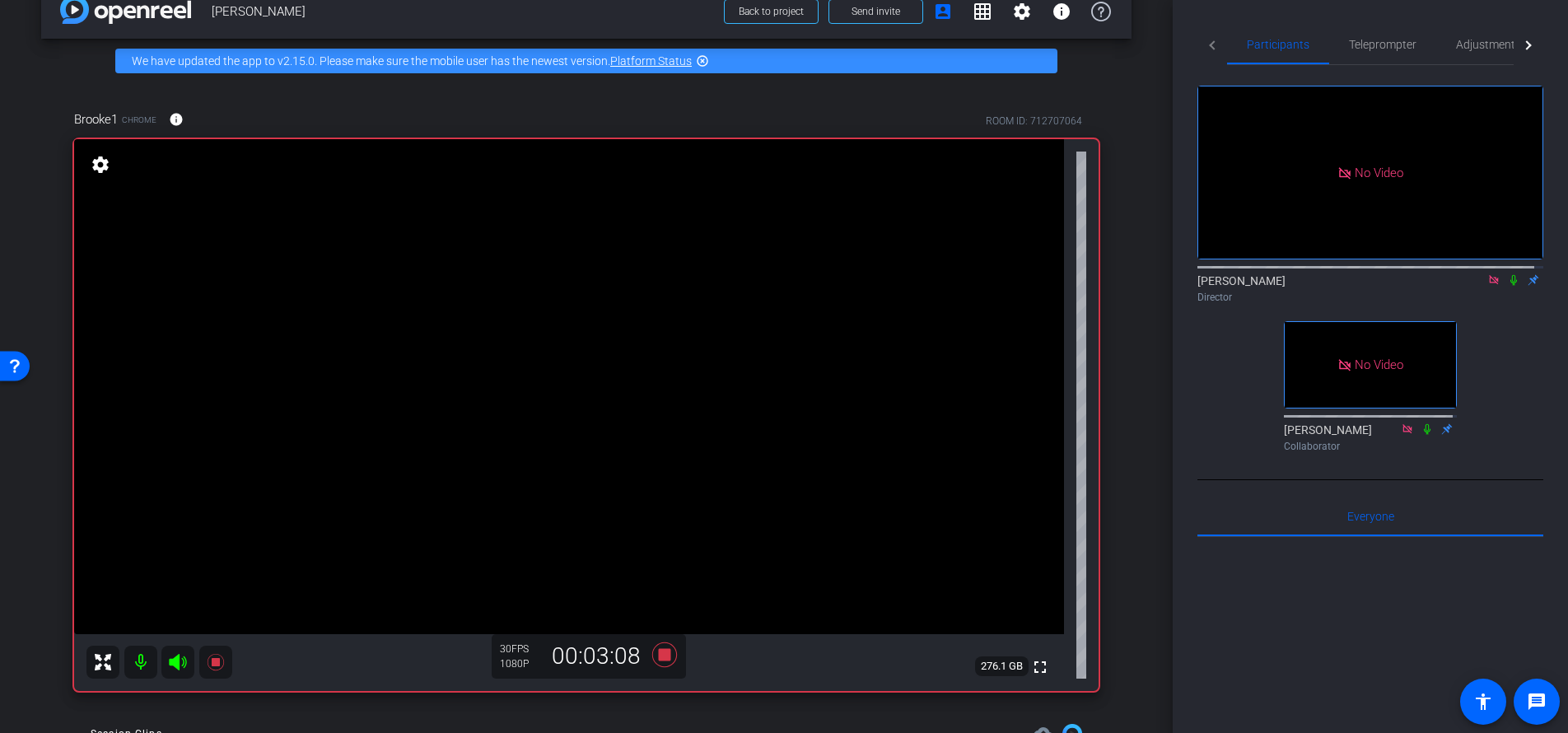
click at [1508, 275] on icon at bounding box center [1514, 281] width 13 height 12
click at [1509, 277] on icon at bounding box center [1513, 280] width 9 height 11
click at [1508, 275] on icon at bounding box center [1514, 281] width 13 height 12
click at [662, 654] on icon at bounding box center [664, 655] width 25 height 25
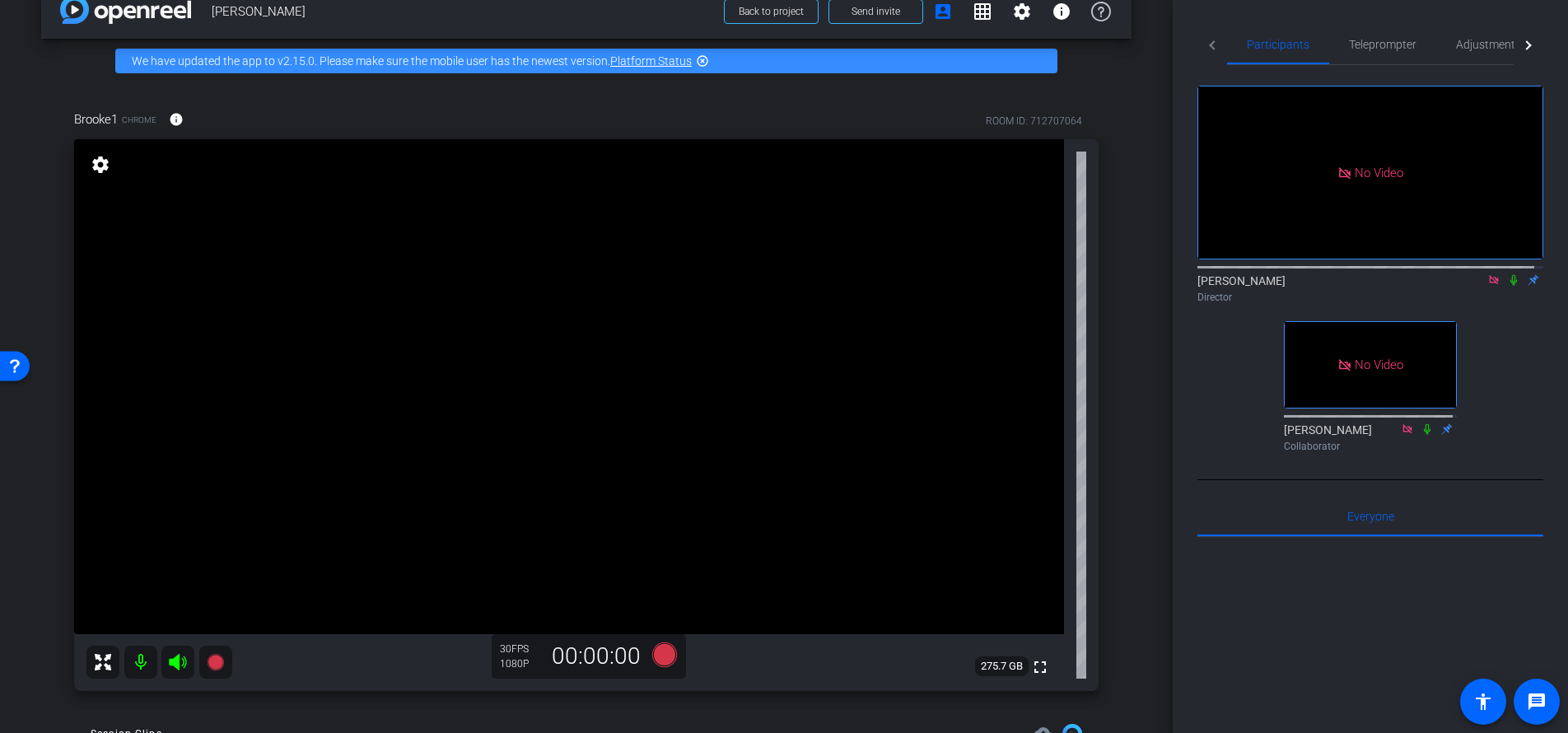
scroll to position [176, 0]
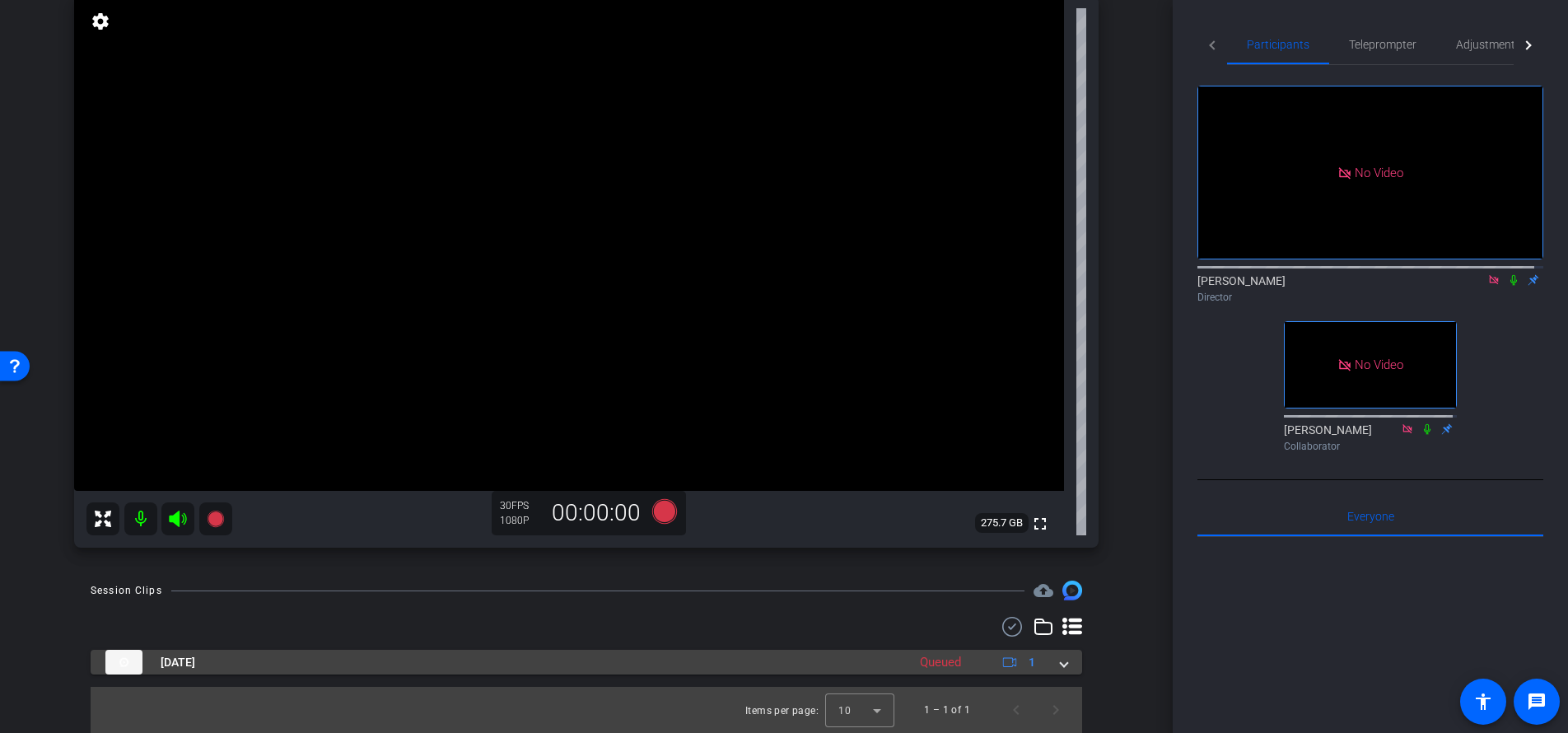
click at [1061, 662] on span at bounding box center [1064, 663] width 7 height 17
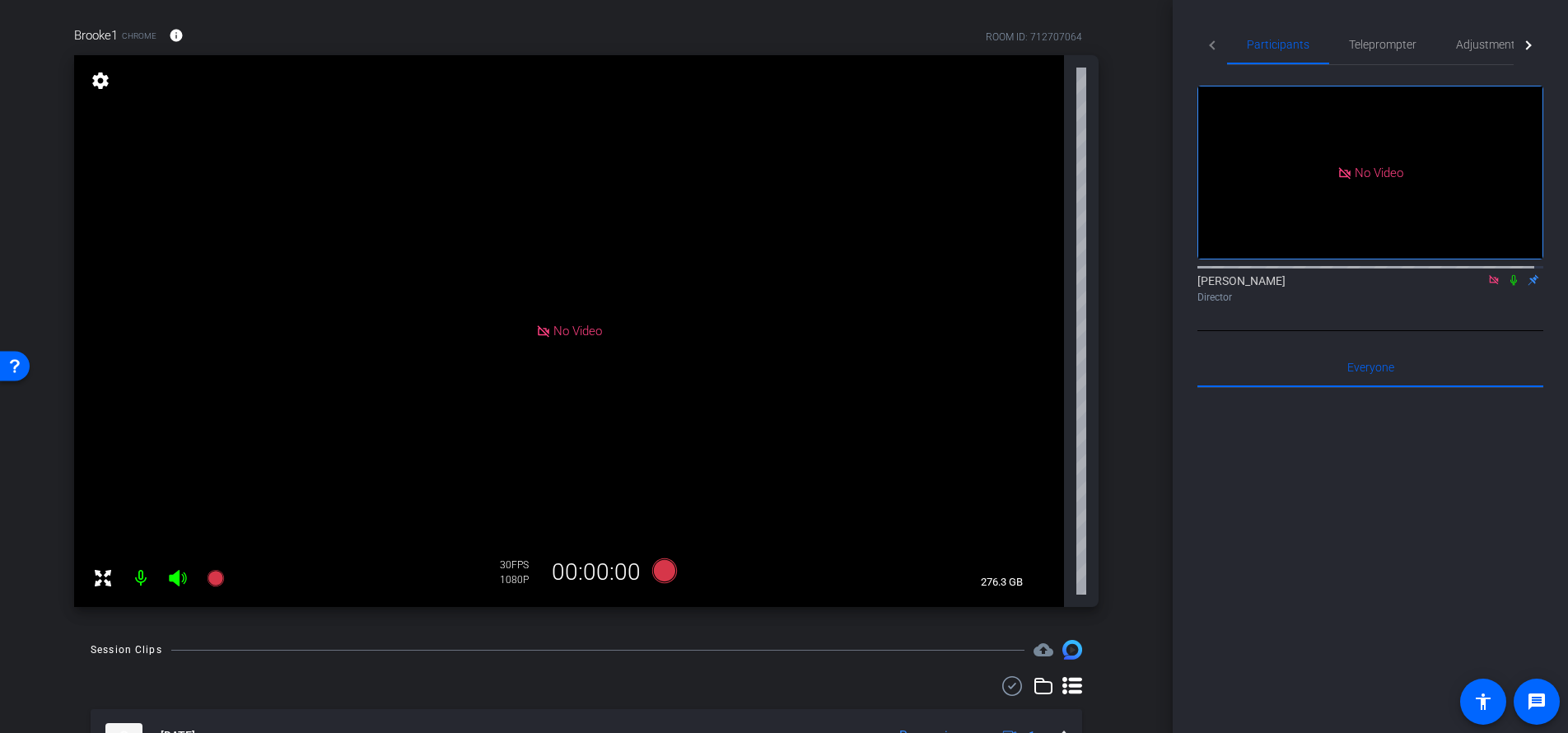
scroll to position [260, 0]
